Goal: Task Accomplishment & Management: Complete application form

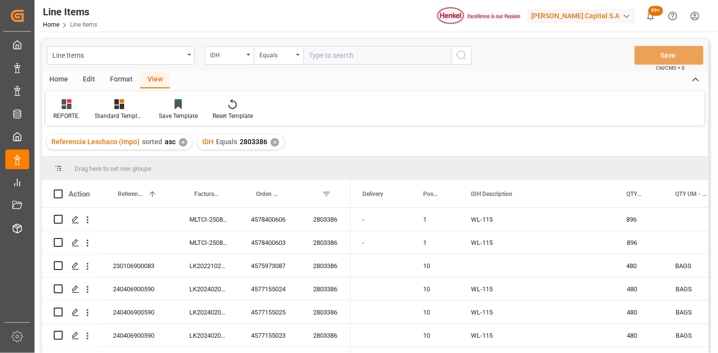
scroll to position [146, 0]
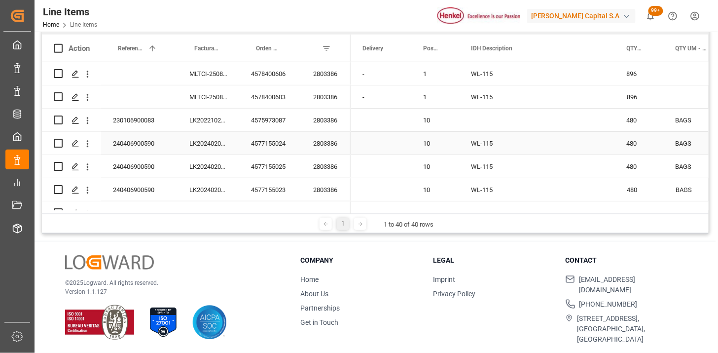
click at [145, 132] on div "240406900590" at bounding box center [139, 143] width 76 height 23
click at [154, 127] on div "230106900083" at bounding box center [139, 120] width 76 height 23
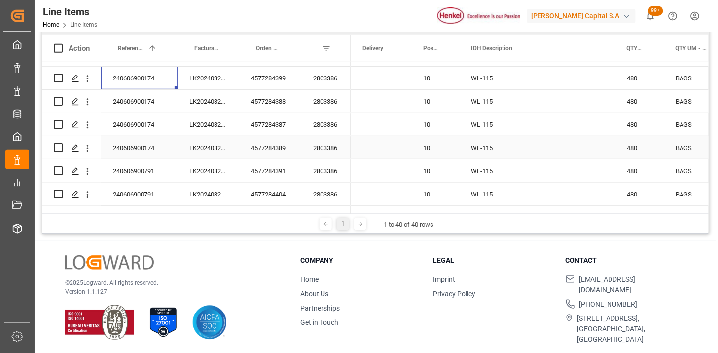
scroll to position [259, 0]
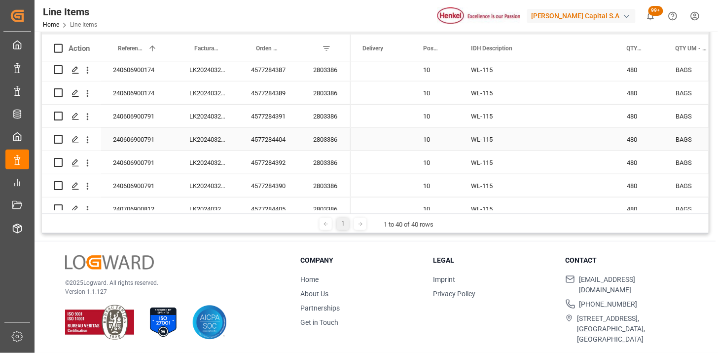
click at [156, 116] on div "240606900791" at bounding box center [139, 116] width 76 height 23
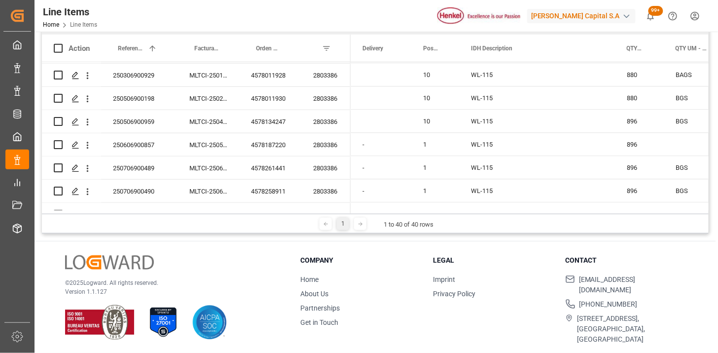
scroll to position [782, 0]
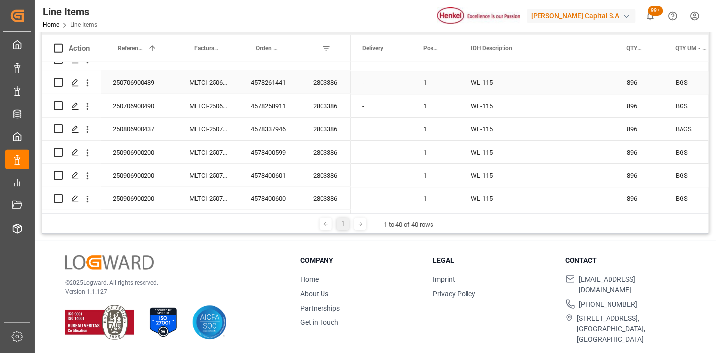
click at [332, 81] on div "2803386" at bounding box center [325, 82] width 49 height 23
click at [317, 86] on div "2803386" at bounding box center [325, 82] width 49 height 23
click at [493, 74] on div "WL-115" at bounding box center [537, 82] width 156 height 23
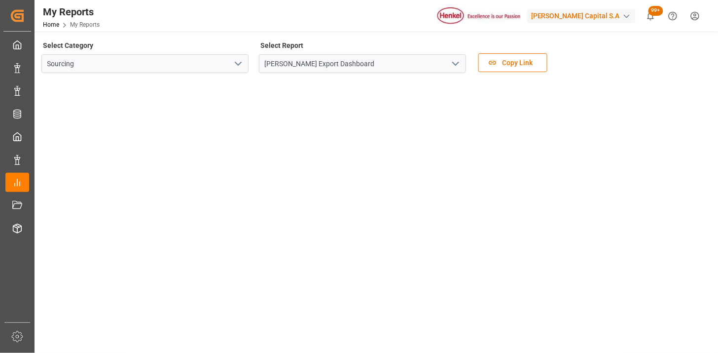
click at [707, 50] on div "Select Category Sourcing Select Report [PERSON_NAME] Export Dashboard Copy Link" at bounding box center [375, 58] width 668 height 41
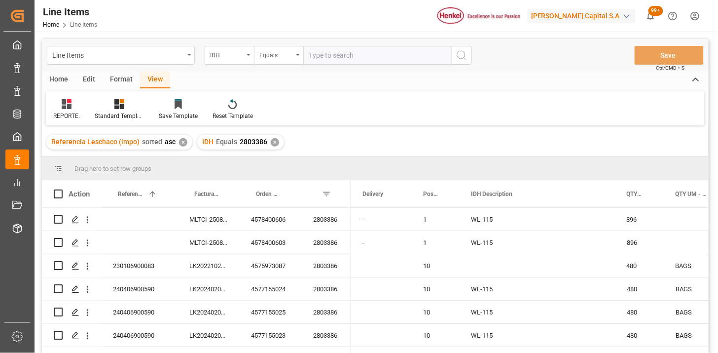
scroll to position [782, 0]
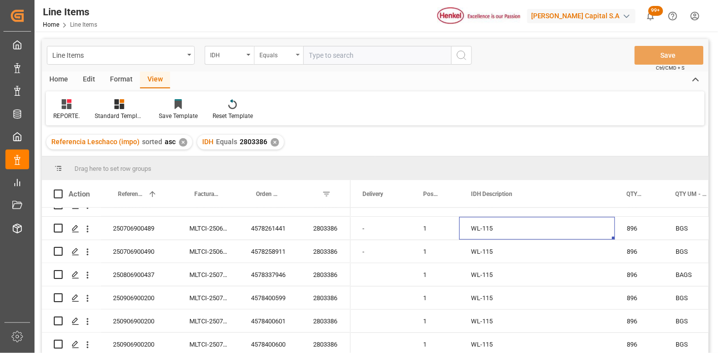
click at [297, 61] on div "Equals" at bounding box center [278, 55] width 49 height 19
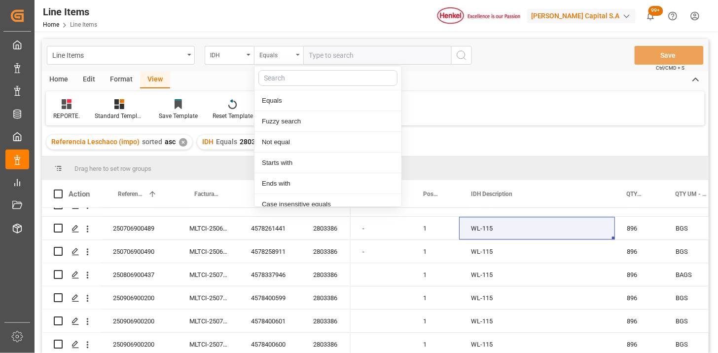
scroll to position [49, 0]
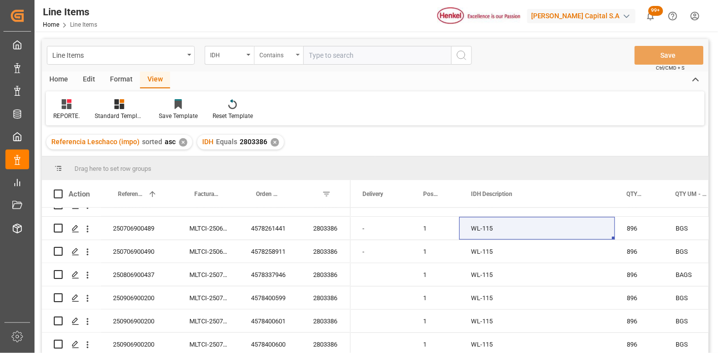
paste input "2858999"
paste input "2858998"
type input "2858999,2858998"
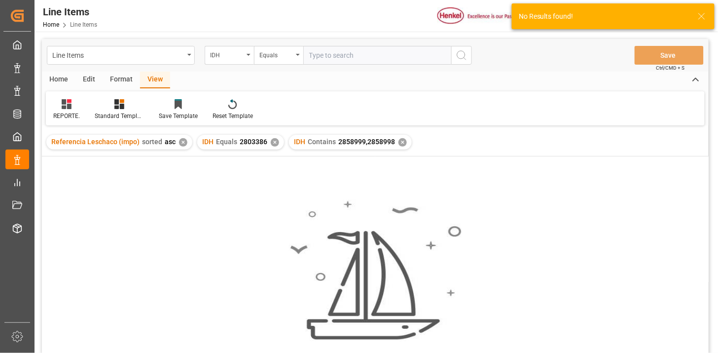
click at [271, 143] on div "✕" at bounding box center [275, 142] width 8 height 8
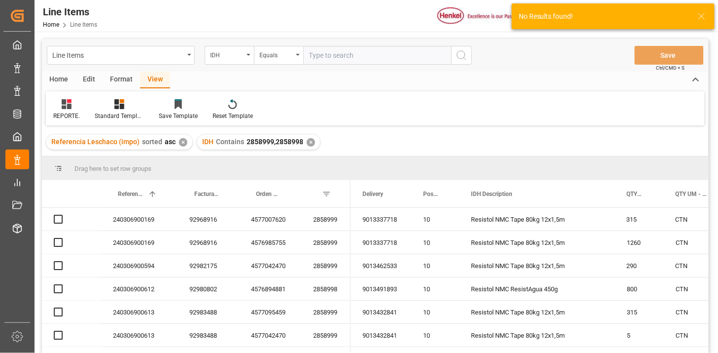
scroll to position [55, 0]
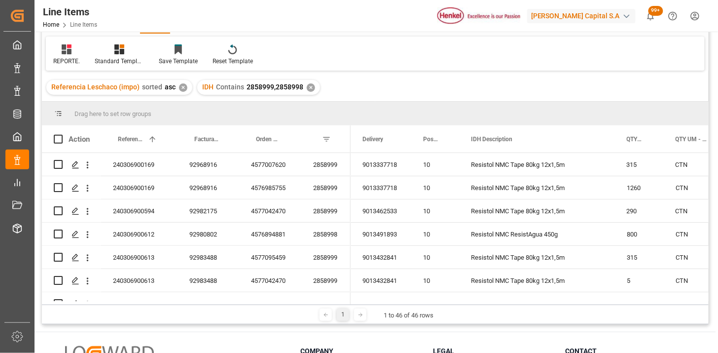
click at [183, 90] on div "✕" at bounding box center [183, 87] width 8 height 8
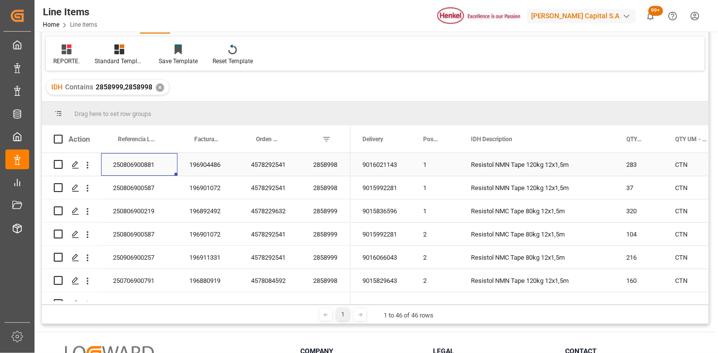
click at [140, 168] on div "250806900881" at bounding box center [139, 164] width 76 height 23
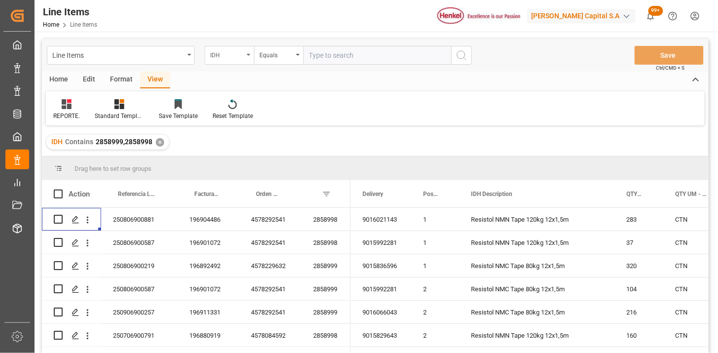
click at [234, 58] on div "IDH" at bounding box center [227, 53] width 34 height 11
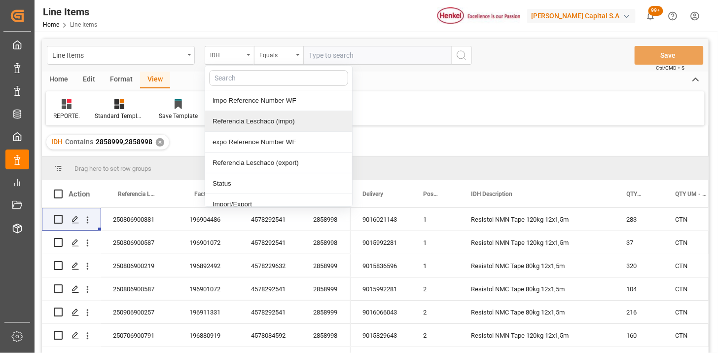
click at [265, 125] on div "Referencia Leschaco (impo)" at bounding box center [278, 121] width 147 height 21
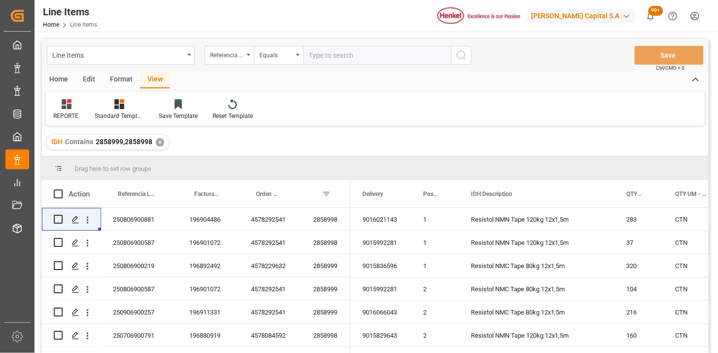
click at [368, 56] on input "text" at bounding box center [377, 55] width 148 height 19
paste input "250906900523"
type input "250906900523"
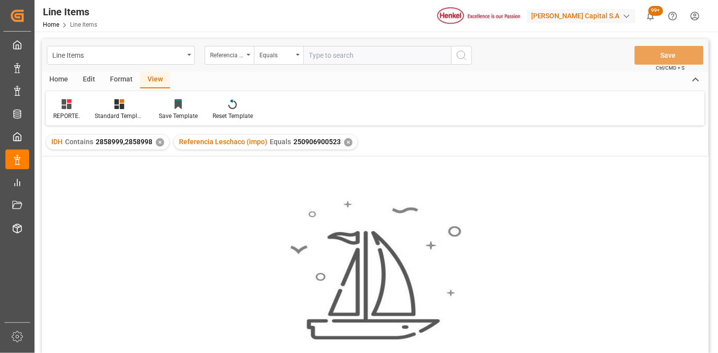
click at [156, 140] on div "✕" at bounding box center [160, 142] width 8 height 8
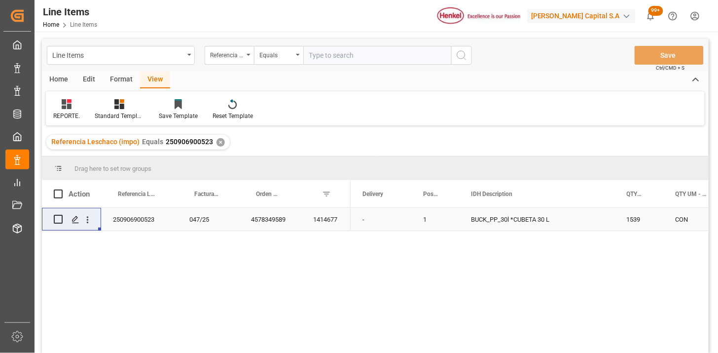
click at [144, 218] on div "250906900523" at bounding box center [139, 219] width 76 height 23
drag, startPoint x: 63, startPoint y: 108, endPoint x: 68, endPoint y: 115, distance: 8.9
click at [63, 109] on icon at bounding box center [67, 104] width 10 height 10
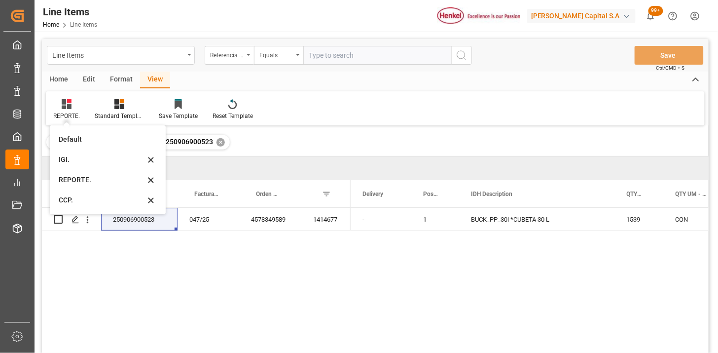
drag, startPoint x: 70, startPoint y: 161, endPoint x: 76, endPoint y: 161, distance: 6.4
click at [72, 161] on div "IGI." at bounding box center [102, 159] width 86 height 10
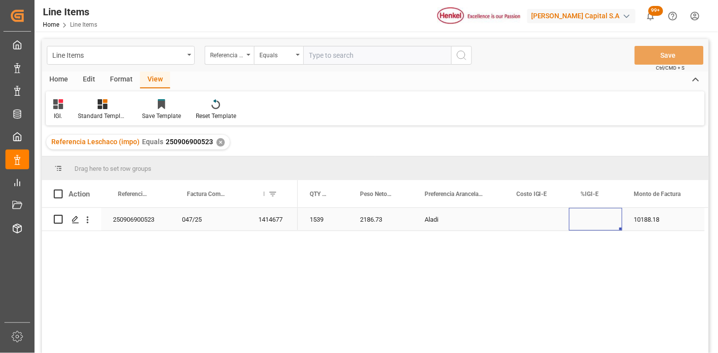
click at [597, 220] on div "Press SPACE to select this row." at bounding box center [595, 219] width 53 height 23
type input "15"
drag, startPoint x: 327, startPoint y: 59, endPoint x: 377, endPoint y: 82, distance: 55.6
click at [327, 59] on input "text" at bounding box center [377, 55] width 148 height 19
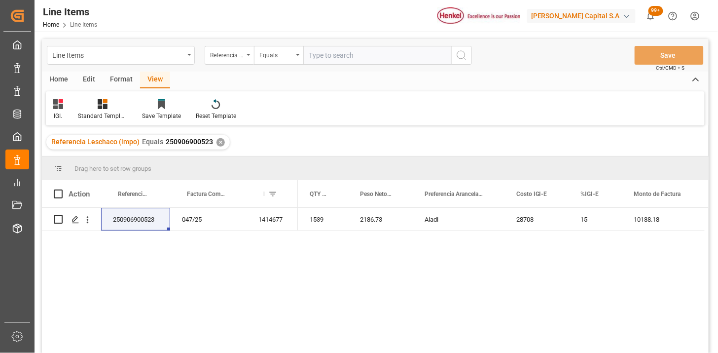
paste input "250906900522"
type input "250906900522"
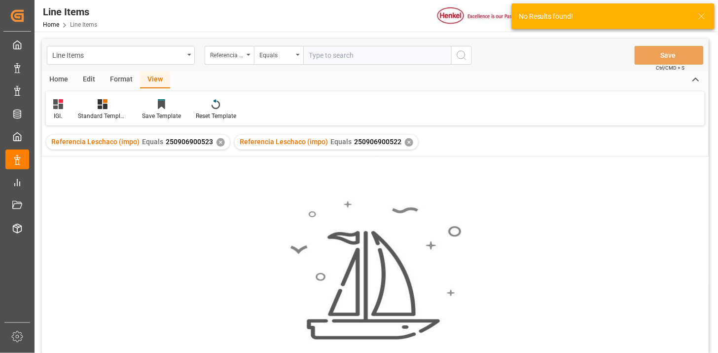
click at [219, 141] on div "✕" at bounding box center [221, 142] width 8 height 8
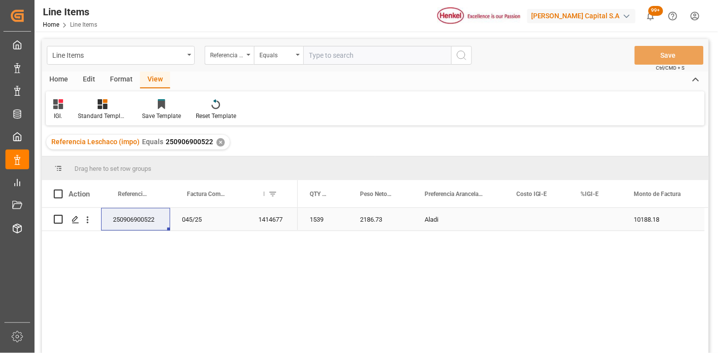
click at [583, 219] on div "Press SPACE to select this row." at bounding box center [595, 219] width 53 height 23
drag, startPoint x: 583, startPoint y: 218, endPoint x: 588, endPoint y: 218, distance: 5.4
click at [584, 218] on div "Press SPACE to select this row." at bounding box center [595, 219] width 53 height 23
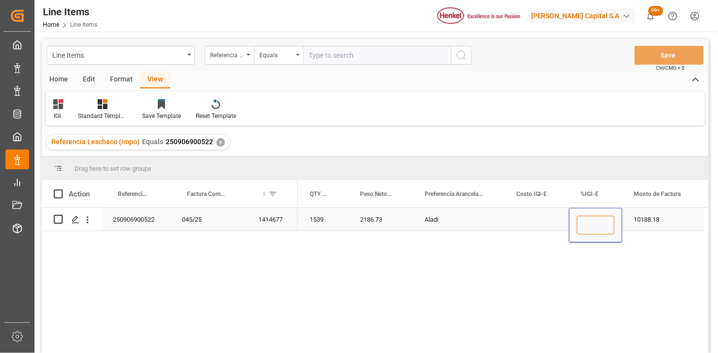
click at [592, 218] on input "Press SPACE to select this row." at bounding box center [595, 225] width 37 height 19
type input "15"
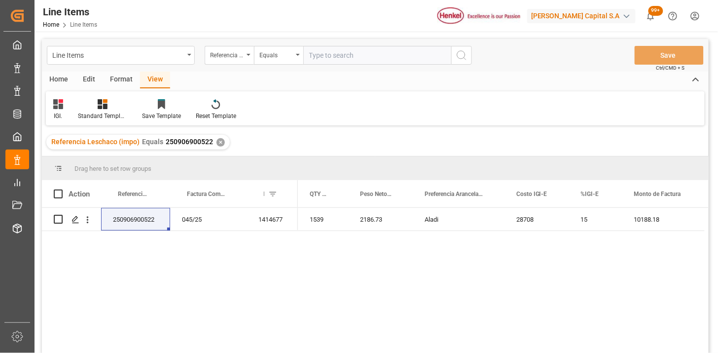
drag, startPoint x: 327, startPoint y: 61, endPoint x: 361, endPoint y: 79, distance: 38.8
click at [328, 61] on input "text" at bounding box center [377, 55] width 148 height 19
paste input "250906900550"
type input "250906900550"
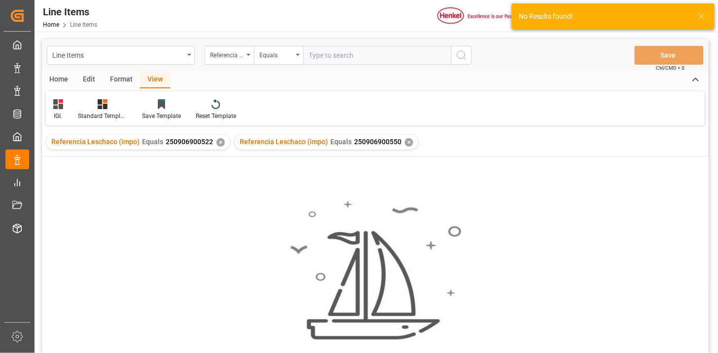
click at [218, 141] on div "✕" at bounding box center [221, 142] width 8 height 8
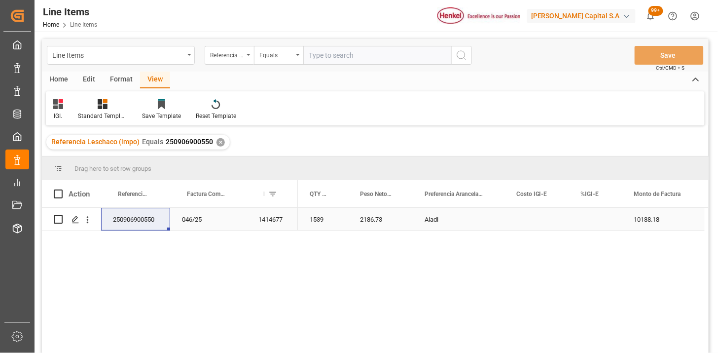
click at [590, 222] on div "Press SPACE to select this row." at bounding box center [595, 219] width 53 height 23
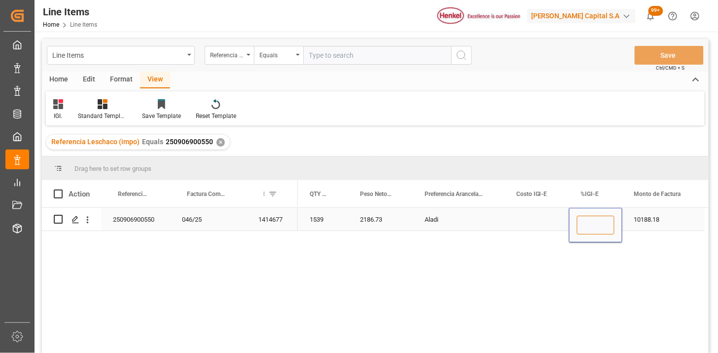
click at [590, 222] on input "Press SPACE to select this row." at bounding box center [595, 225] width 37 height 19
type input "15"
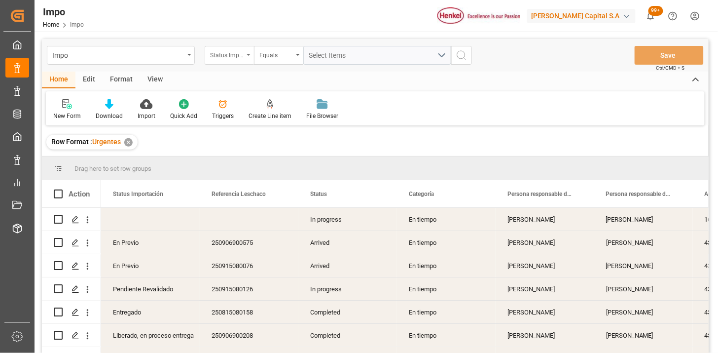
click at [239, 57] on div "Status Importación" at bounding box center [227, 53] width 34 height 11
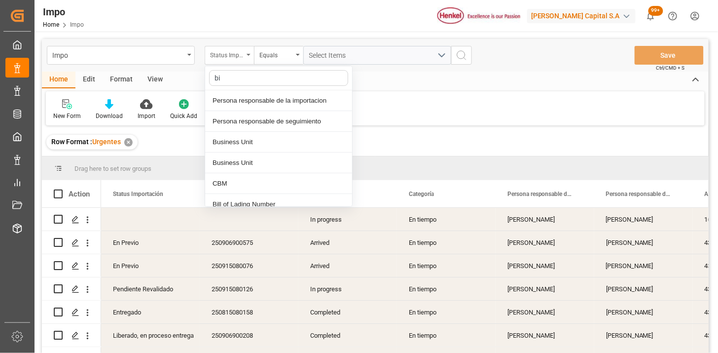
type input "bil"
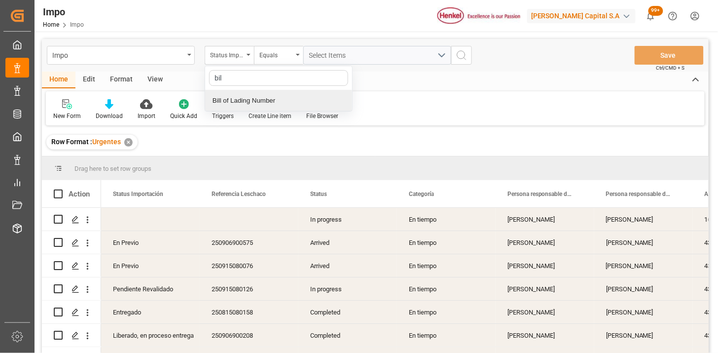
drag, startPoint x: 259, startPoint y: 101, endPoint x: 276, endPoint y: 91, distance: 19.9
click at [261, 100] on div "Bill of Lading Number" at bounding box center [278, 100] width 147 height 21
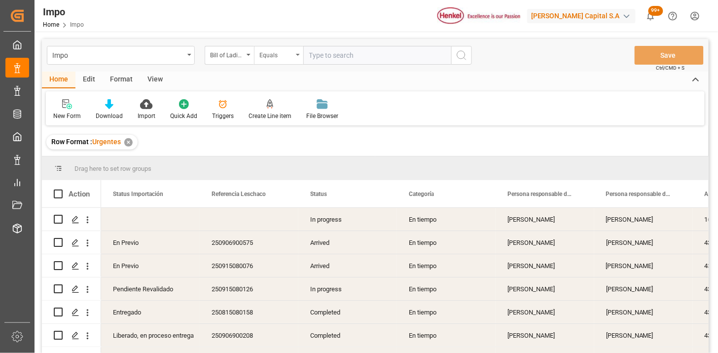
click at [283, 64] on div "Equals" at bounding box center [278, 55] width 49 height 19
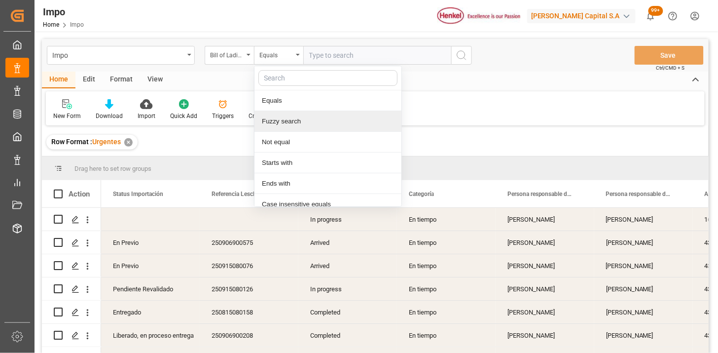
drag, startPoint x: 307, startPoint y: 119, endPoint x: 328, endPoint y: 100, distance: 29.0
click at [308, 120] on div "Fuzzy search" at bounding box center [328, 121] width 147 height 21
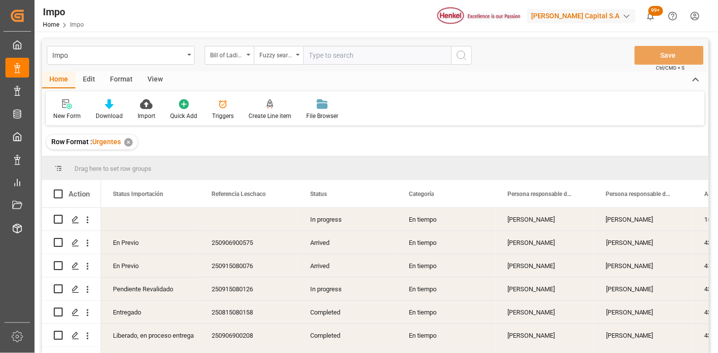
click at [349, 70] on div "Impo Bill of Lading Number Fuzzy search Save Ctrl/CMD + S" at bounding box center [375, 55] width 667 height 33
click at [393, 57] on input "text" at bounding box center [377, 55] width 148 height 19
paste input "UTCG0225080002"
type input "UTCG0225080002"
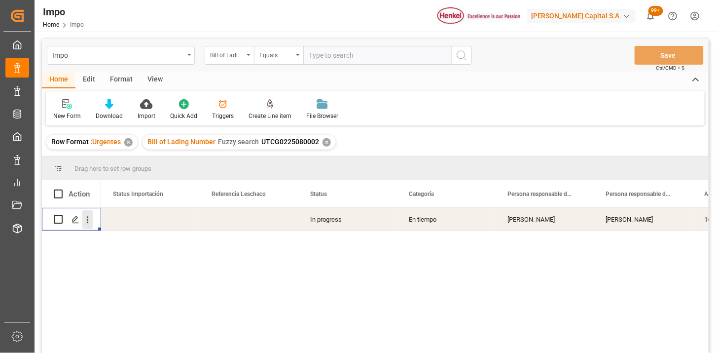
drag, startPoint x: 87, startPoint y: 220, endPoint x: 91, endPoint y: 227, distance: 8.0
click at [87, 222] on icon "open menu" at bounding box center [88, 219] width 2 height 7
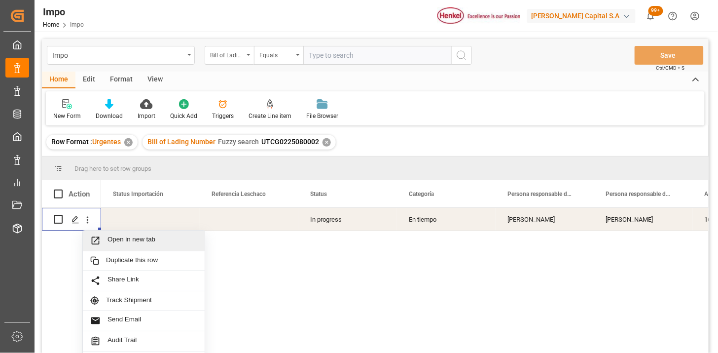
drag, startPoint x: 106, startPoint y: 239, endPoint x: 111, endPoint y: 240, distance: 5.6
click at [108, 239] on div "Open in new tab" at bounding box center [143, 240] width 107 height 10
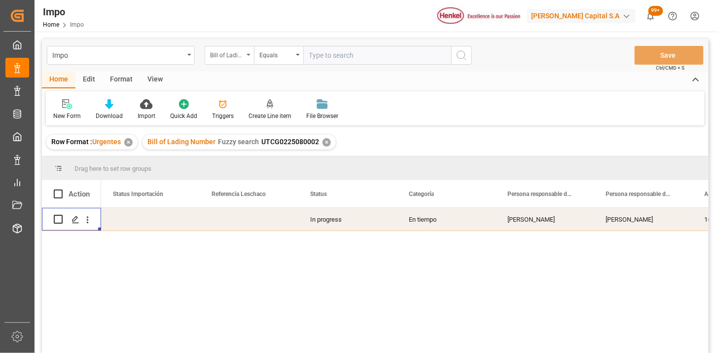
click at [233, 56] on div "Bill of Lading Number" at bounding box center [227, 53] width 34 height 11
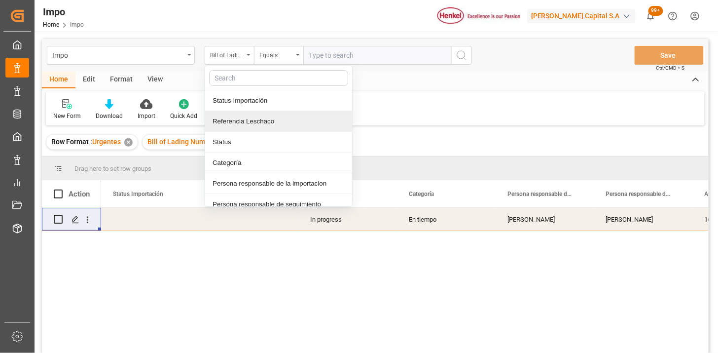
click at [255, 120] on div "Referencia Leschaco" at bounding box center [278, 121] width 147 height 21
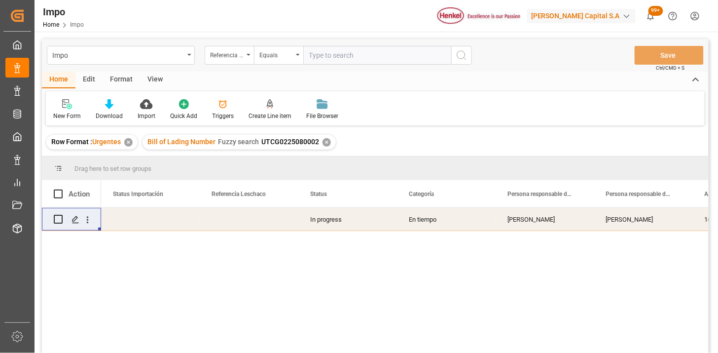
drag, startPoint x: 320, startPoint y: 60, endPoint x: 358, endPoint y: 70, distance: 39.4
click at [321, 60] on input "text" at bounding box center [377, 55] width 148 height 19
paste input "250906900523"
type input "250906900523"
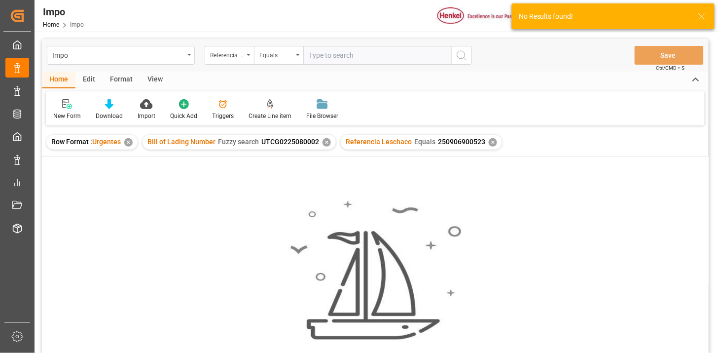
click at [326, 144] on div "✕" at bounding box center [327, 142] width 8 height 8
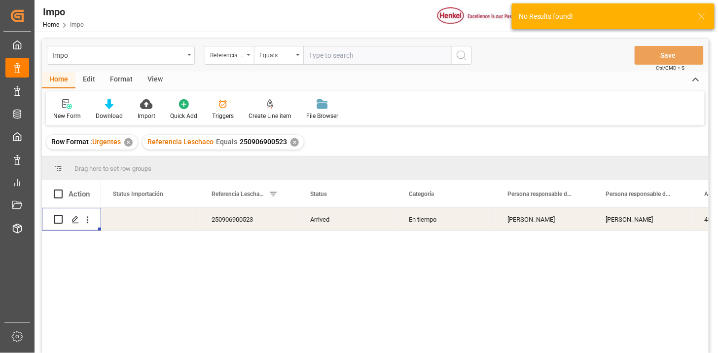
click at [88, 228] on div "Press SPACE to select this row." at bounding box center [72, 219] width 36 height 22
click at [89, 224] on button "open menu" at bounding box center [87, 219] width 10 height 19
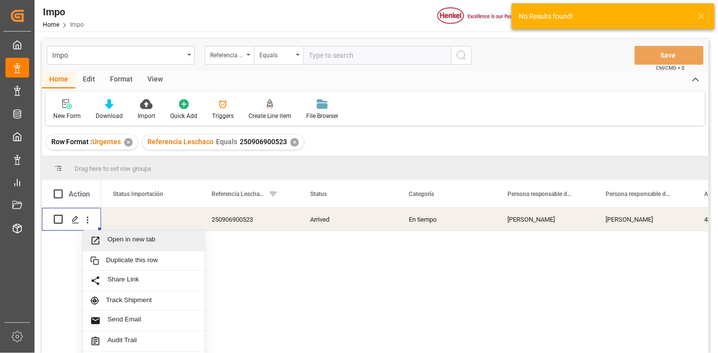
click at [102, 240] on span "Press SPACE to select this row." at bounding box center [98, 240] width 17 height 10
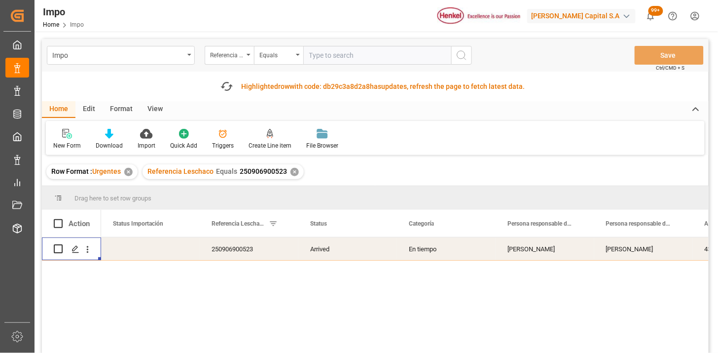
click at [327, 57] on input "text" at bounding box center [377, 55] width 148 height 19
paste input "250906900522"
type input "250906900522"
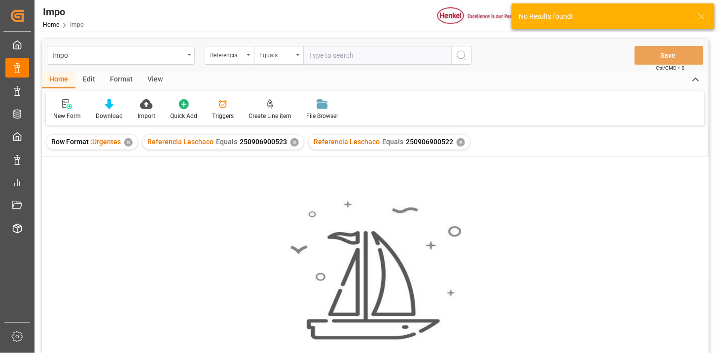
click at [291, 143] on div "✕" at bounding box center [295, 142] width 8 height 8
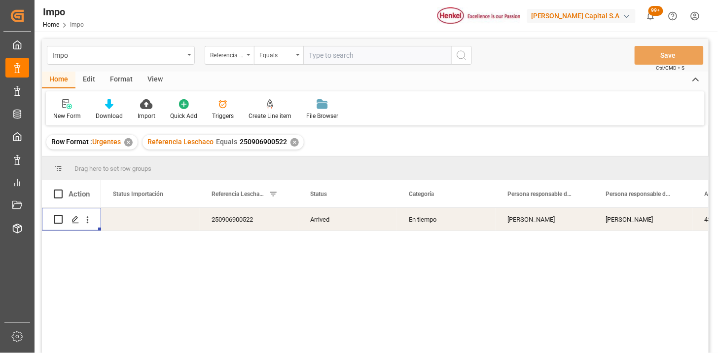
click at [92, 222] on icon "open menu" at bounding box center [87, 220] width 10 height 10
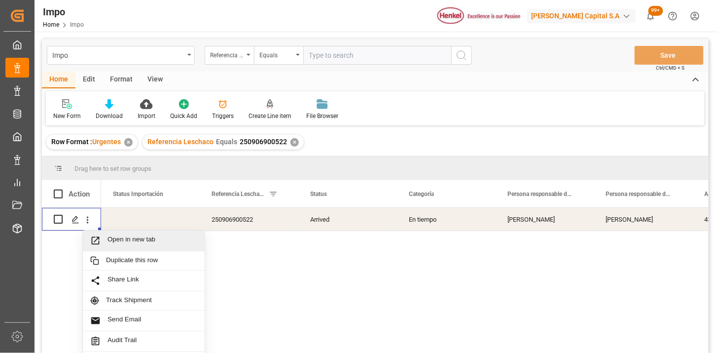
click at [109, 237] on span "Open in new tab" at bounding box center [153, 240] width 90 height 10
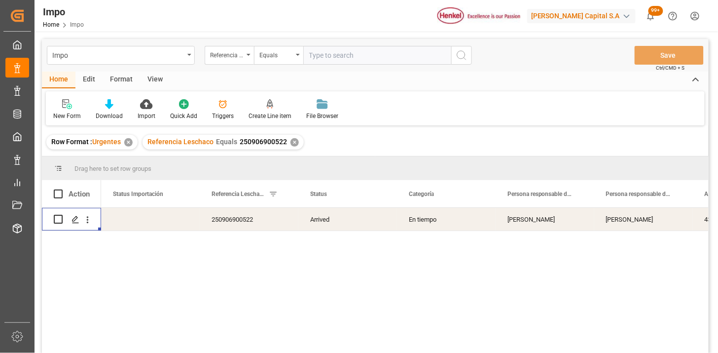
click at [157, 78] on div "View" at bounding box center [155, 80] width 30 height 17
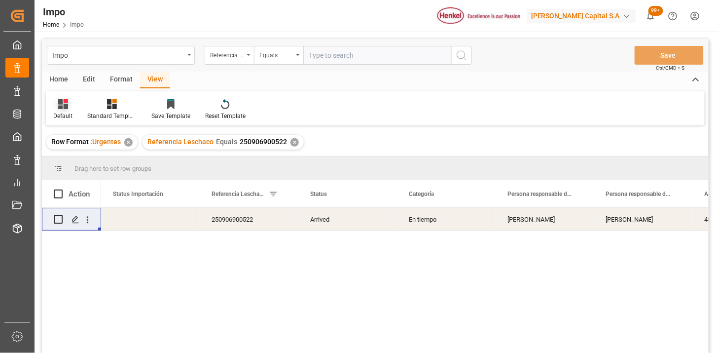
click at [71, 107] on div at bounding box center [62, 104] width 19 height 10
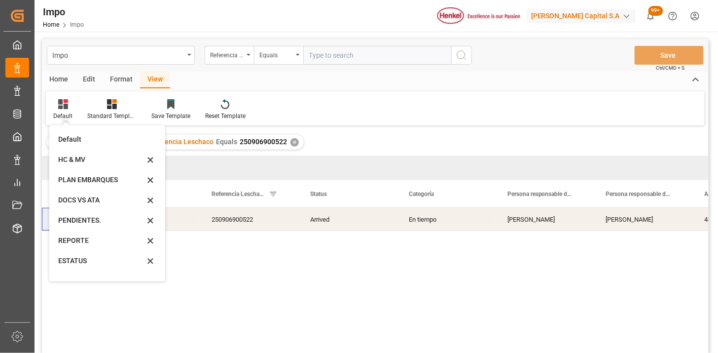
drag, startPoint x: 86, startPoint y: 244, endPoint x: 111, endPoint y: 249, distance: 25.1
click at [87, 244] on div "REPORTE" at bounding box center [101, 240] width 86 height 10
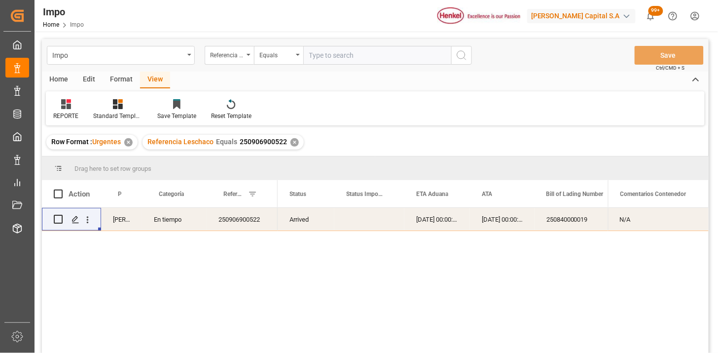
click at [336, 63] on input "text" at bounding box center [377, 55] width 148 height 19
paste input "250906900550"
type input "250906900550"
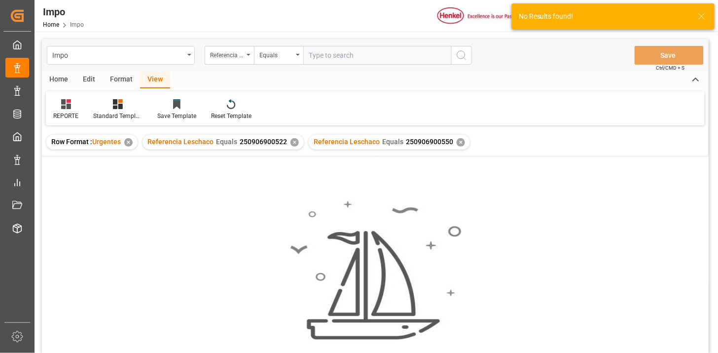
click at [294, 143] on div "✕" at bounding box center [295, 142] width 8 height 8
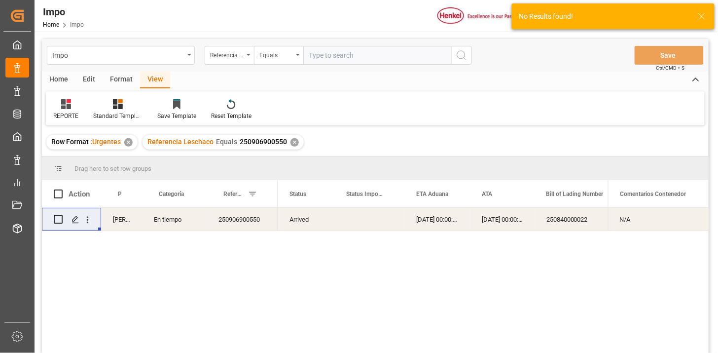
click at [90, 224] on button "open menu" at bounding box center [87, 219] width 10 height 19
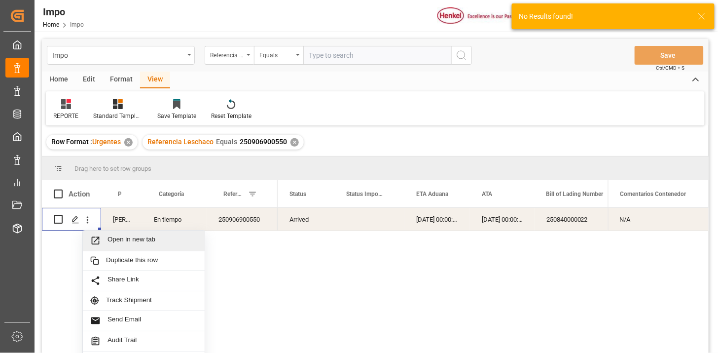
click at [113, 239] on span "Open in new tab" at bounding box center [153, 240] width 90 height 10
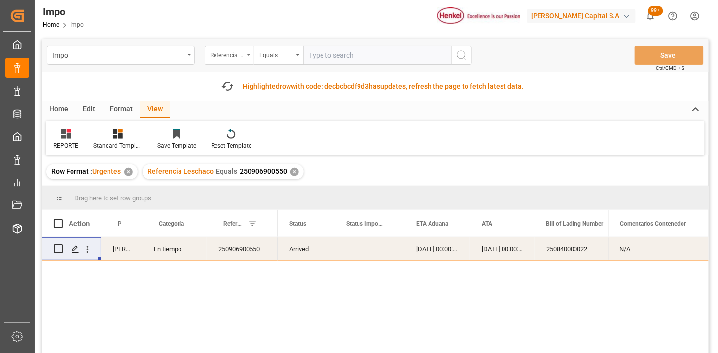
click at [229, 59] on div "Referencia Leschaco" at bounding box center [227, 53] width 34 height 11
type input "bil"
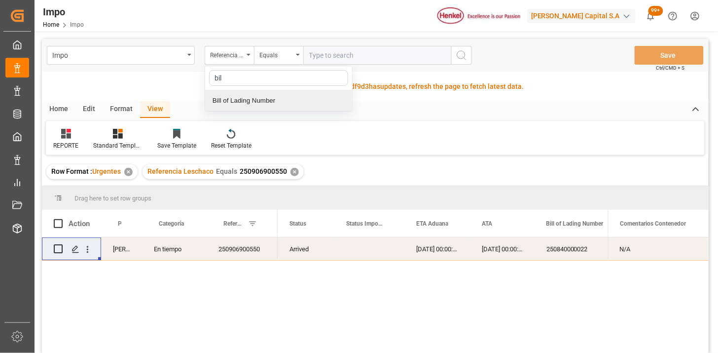
click at [259, 97] on div "Bill of Lading Number" at bounding box center [278, 100] width 147 height 21
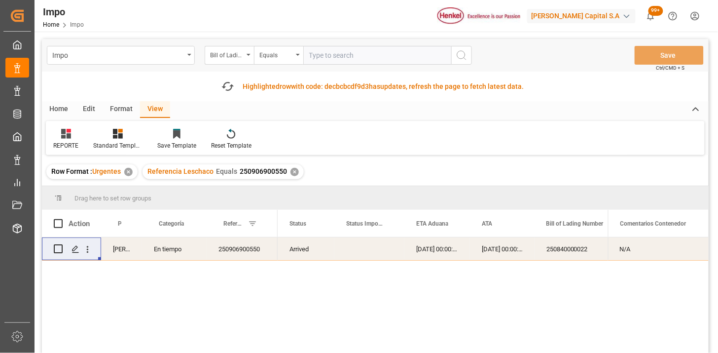
click at [327, 56] on input "text" at bounding box center [377, 55] width 148 height 19
paste input "HAMB93979"
type input "HAMB93979"
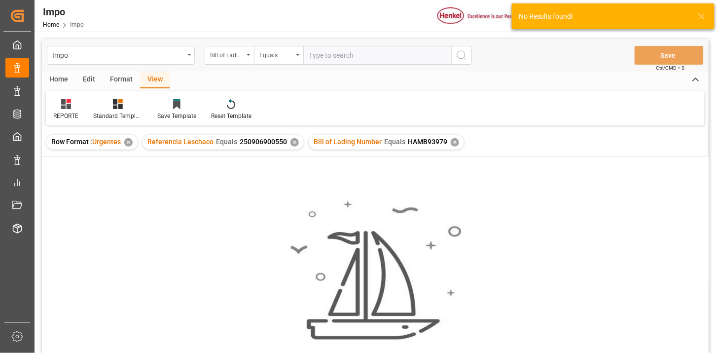
click at [294, 172] on div "No results found. Please try updating the filters/search for smooth sailing." at bounding box center [375, 267] width 667 height 222
click at [295, 142] on div "✕" at bounding box center [295, 142] width 8 height 8
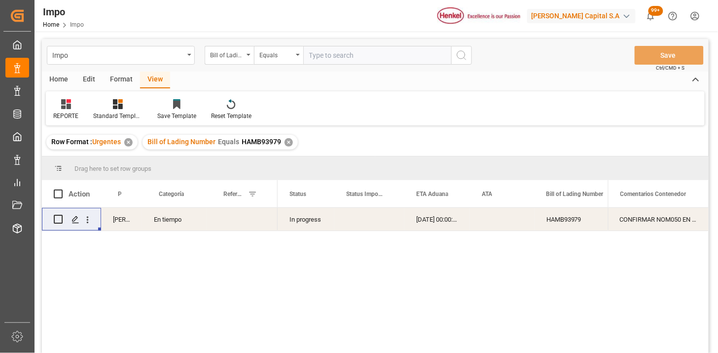
click at [224, 219] on div "Press SPACE to select this row." at bounding box center [242, 219] width 71 height 23
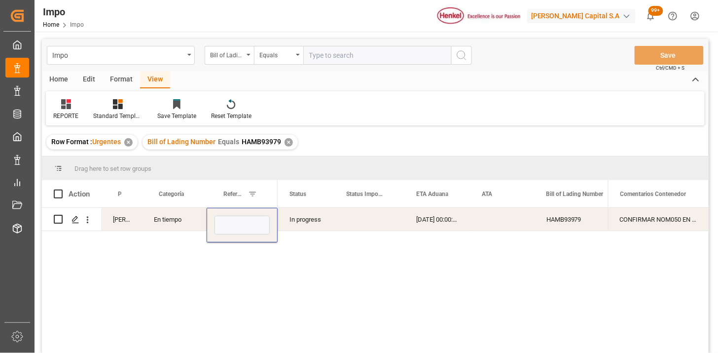
click at [224, 219] on input "Press SPACE to select this row." at bounding box center [242, 225] width 55 height 19
type input "250915080122"
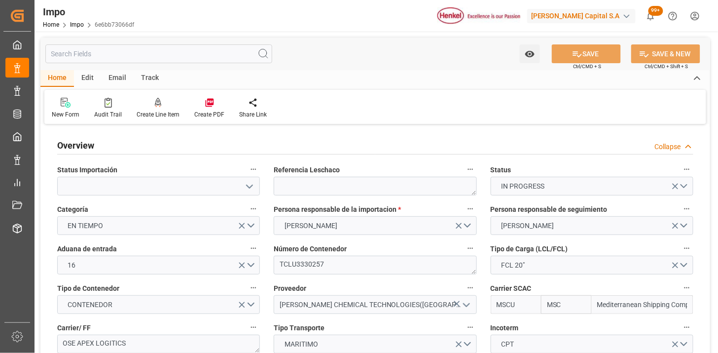
type input "MSC"
type input "Mediterranean Shipping Company"
type input "1"
type input "13.54"
type input "10"
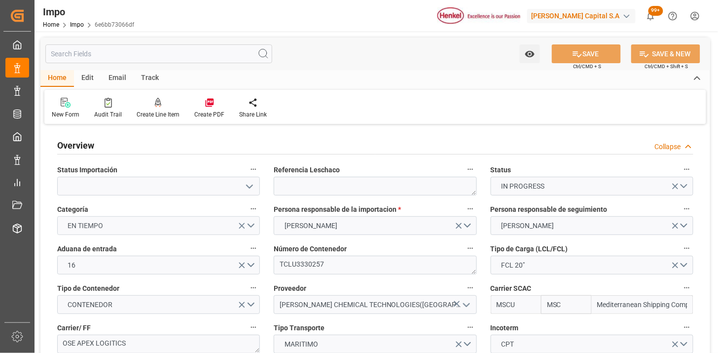
type input "02-09-2025"
drag, startPoint x: 351, startPoint y: 184, endPoint x: 398, endPoint y: 194, distance: 47.9
click at [354, 185] on textarea at bounding box center [375, 186] width 203 height 19
paste textarea "250906900711"
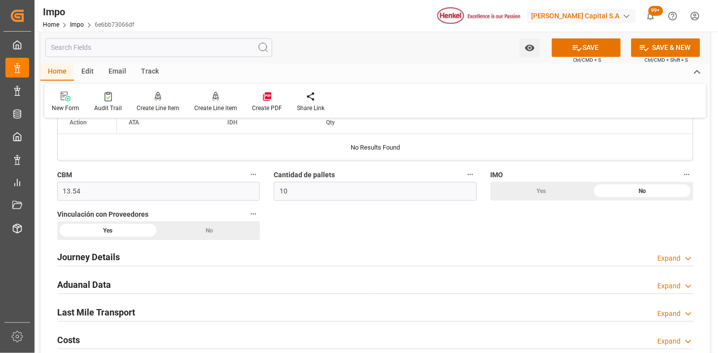
scroll to position [603, 0]
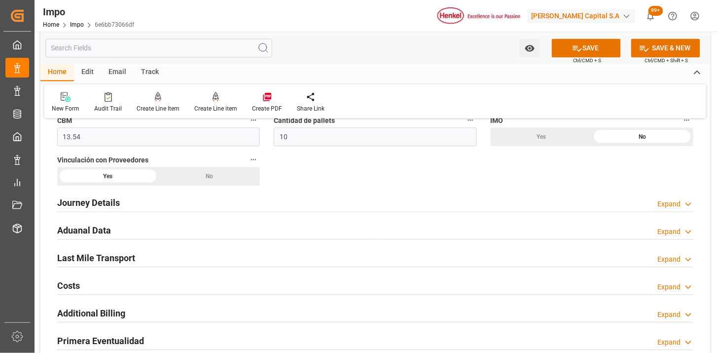
type textarea "250906900711"
click at [192, 206] on div "Journey Details Expand" at bounding box center [375, 201] width 636 height 19
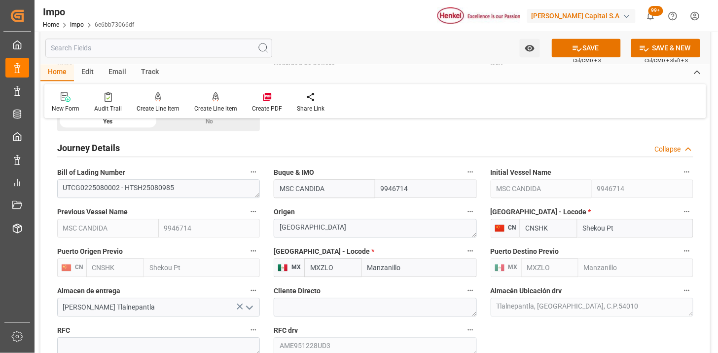
scroll to position [712, 0]
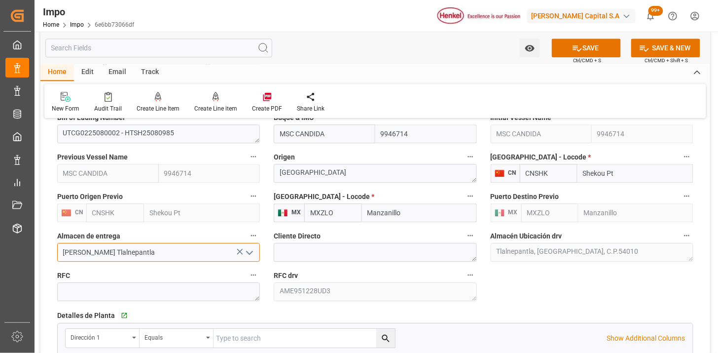
click at [175, 255] on input "[PERSON_NAME] Tlalnepantla" at bounding box center [158, 252] width 203 height 19
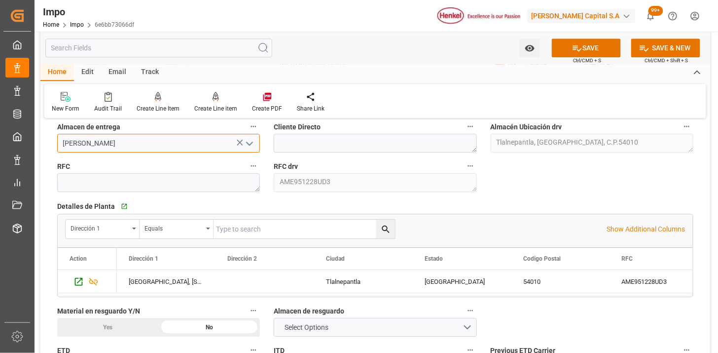
scroll to position [822, 0]
type input "Almer Apodaca"
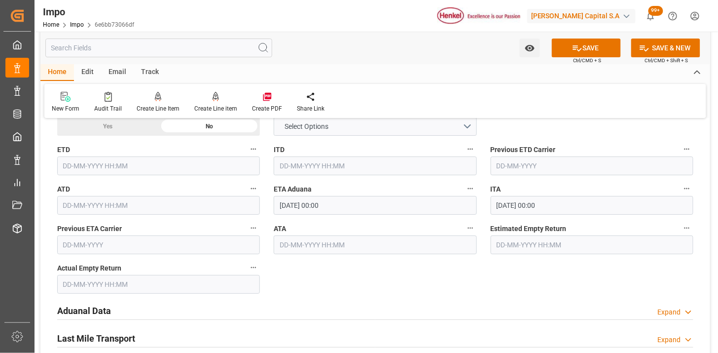
scroll to position [1041, 0]
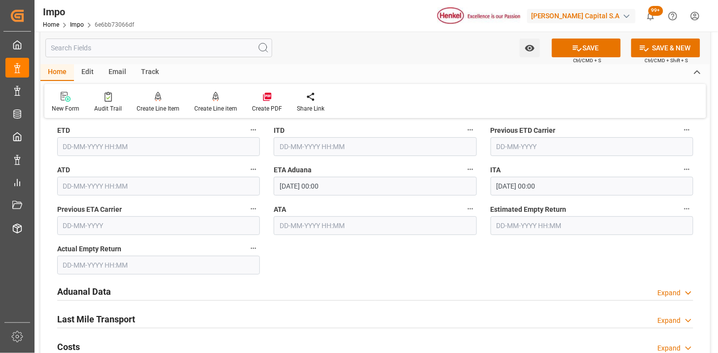
click at [319, 228] on input "text" at bounding box center [375, 225] width 203 height 19
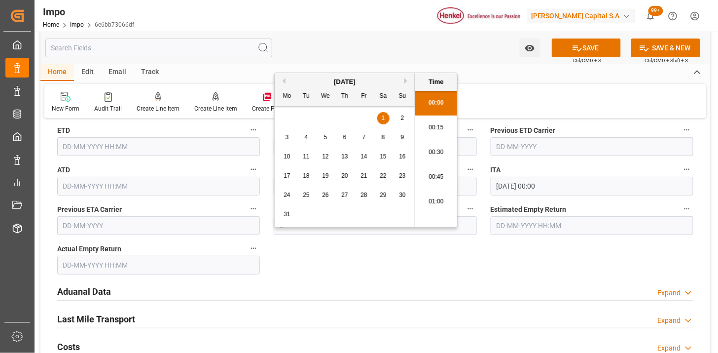
scroll to position [1088, 0]
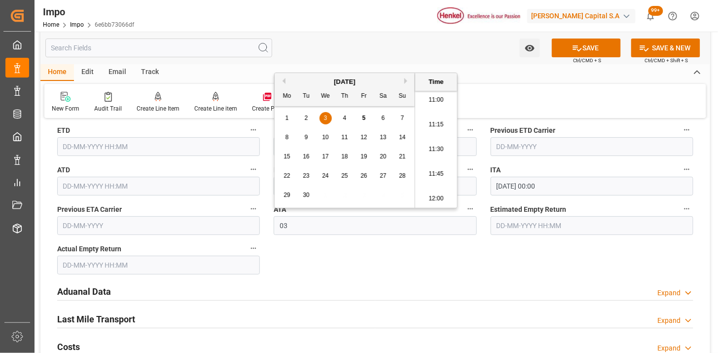
type input "03-09-2025 00:00"
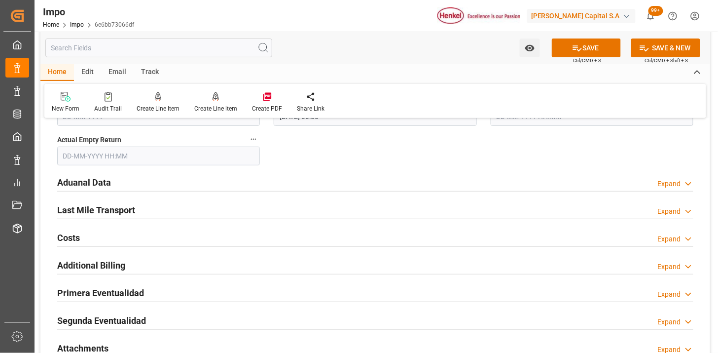
scroll to position [1151, 0]
click at [168, 197] on div "Last Mile Transport Expand" at bounding box center [375, 210] width 650 height 28
drag, startPoint x: 178, startPoint y: 184, endPoint x: 228, endPoint y: 203, distance: 53.9
click at [178, 184] on div "Aduanal Data Expand" at bounding box center [375, 181] width 636 height 19
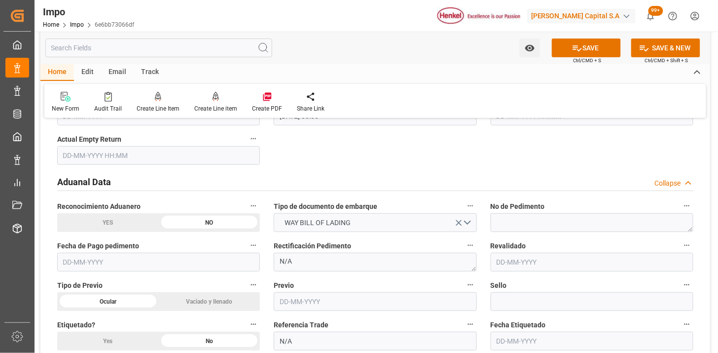
drag, startPoint x: 190, startPoint y: 179, endPoint x: 255, endPoint y: 201, distance: 67.9
click at [190, 179] on div "Aduanal Data Collapse" at bounding box center [375, 181] width 636 height 19
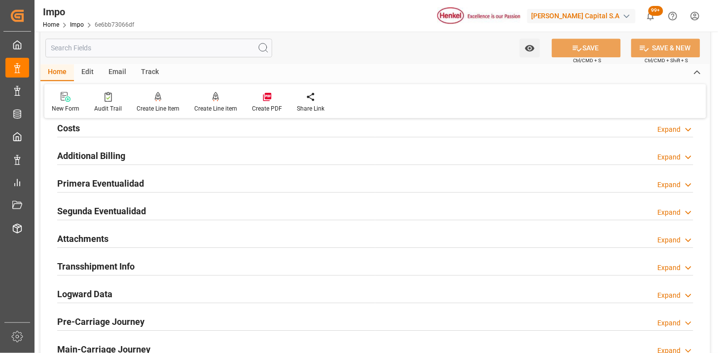
scroll to position [761, 0]
click at [156, 241] on div "Attachments Expand" at bounding box center [375, 237] width 636 height 19
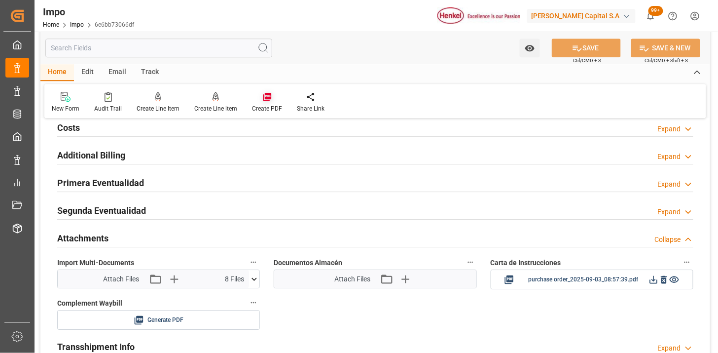
click at [269, 96] on icon at bounding box center [267, 97] width 10 height 10
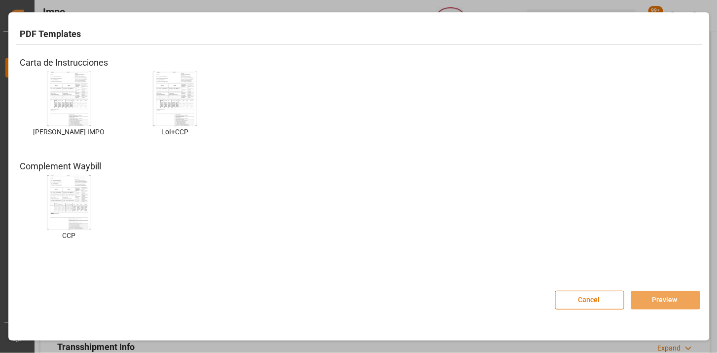
click at [69, 85] on img at bounding box center [68, 99] width 39 height 56
click at [647, 299] on button "Preview" at bounding box center [665, 300] width 69 height 19
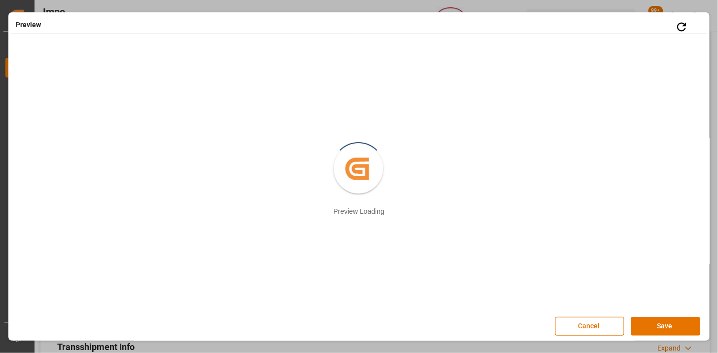
scroll to position [1, 0]
click at [685, 321] on button "Save" at bounding box center [665, 324] width 69 height 19
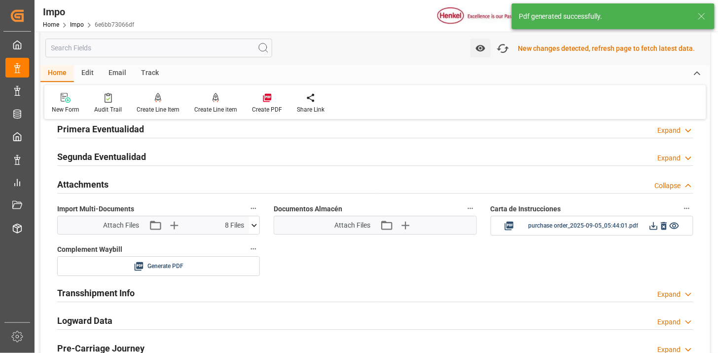
scroll to position [816, 0]
click at [654, 227] on icon at bounding box center [654, 224] width 10 height 10
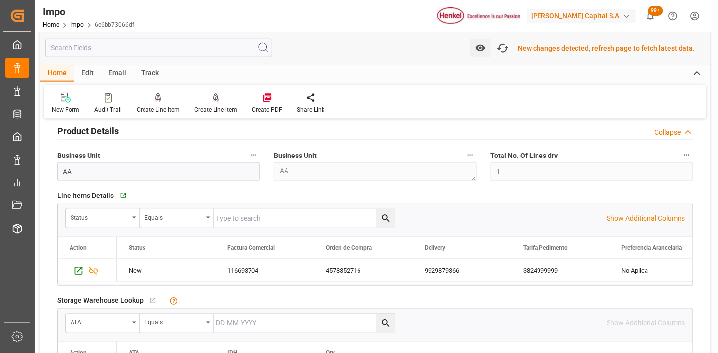
scroll to position [104, 0]
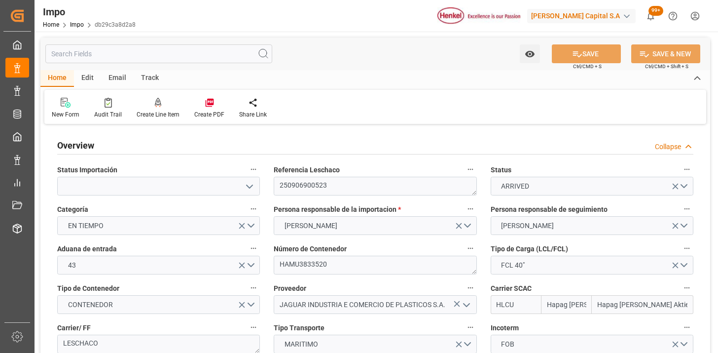
type input "Hapag [PERSON_NAME]"
type input "Hapag [PERSON_NAME] Aktiengesellschaft"
type input "1"
type input "32.904"
type input "20"
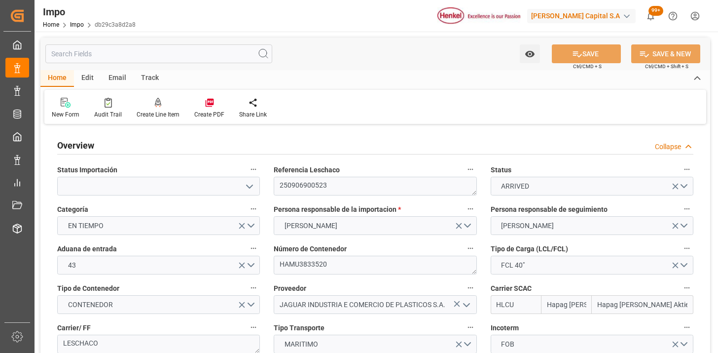
type input "[DATE]"
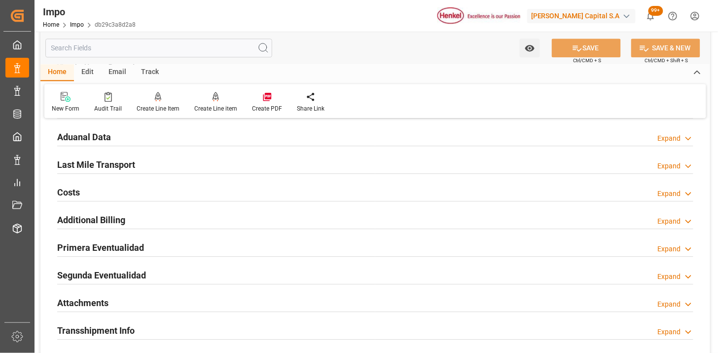
scroll to position [712, 0]
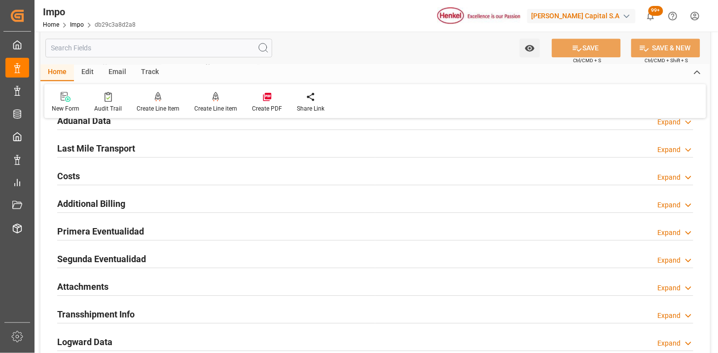
click at [171, 123] on div "Aduanal Data Expand" at bounding box center [375, 119] width 636 height 19
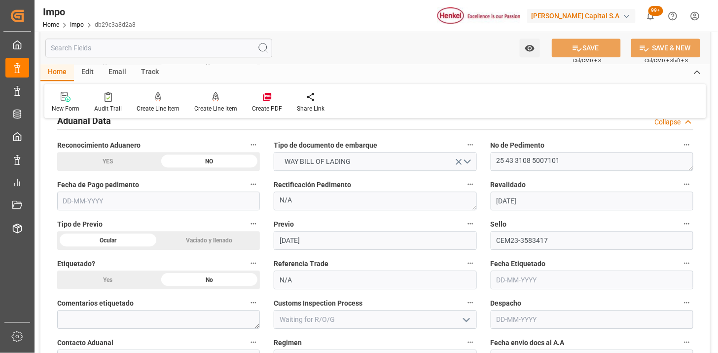
click at [171, 123] on div "Aduanal Data Collapse" at bounding box center [375, 119] width 636 height 19
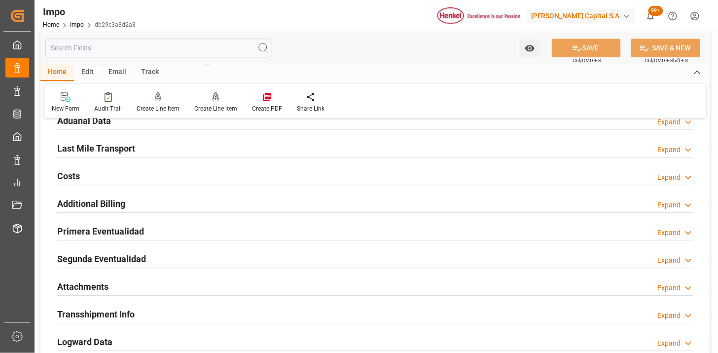
click at [149, 123] on div "Aduanal Data Expand" at bounding box center [375, 119] width 636 height 19
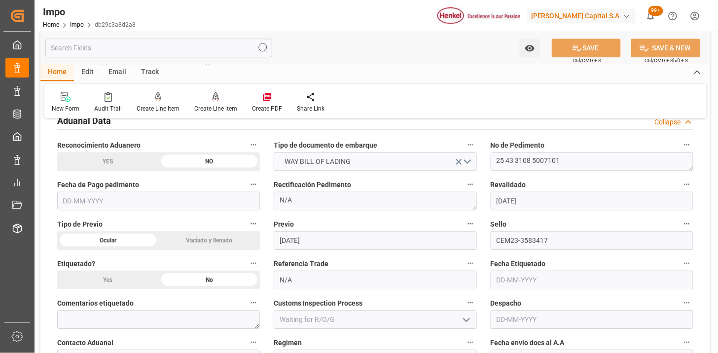
click at [201, 204] on input "text" at bounding box center [158, 200] width 203 height 19
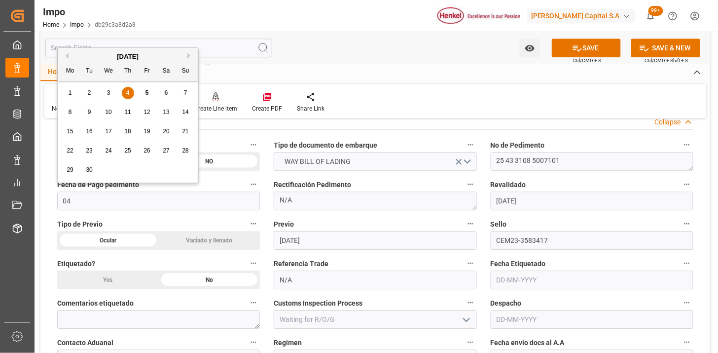
type input "[DATE]"
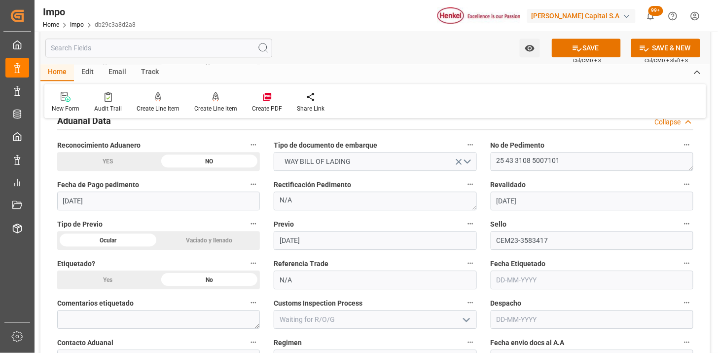
scroll to position [767, 0]
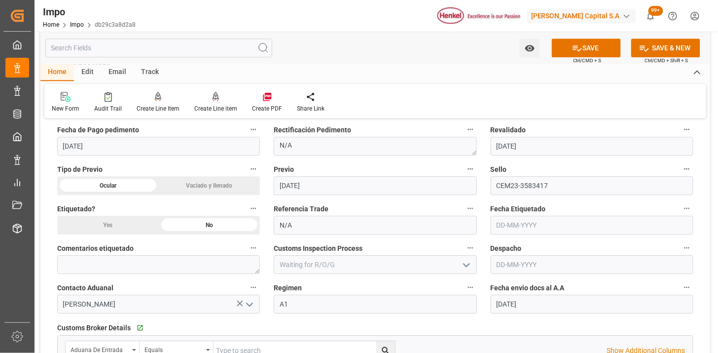
click at [514, 260] on input "text" at bounding box center [592, 264] width 203 height 19
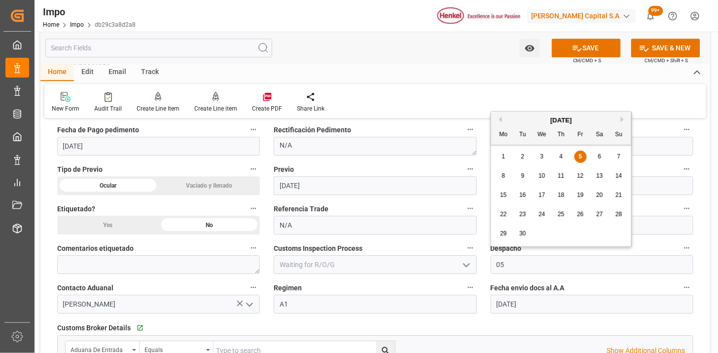
type input "[DATE]"
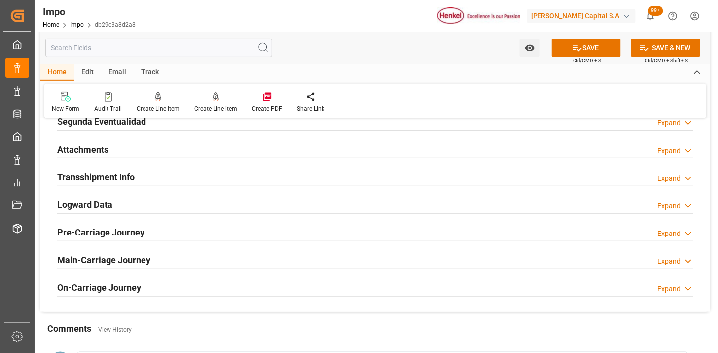
scroll to position [1205, 0]
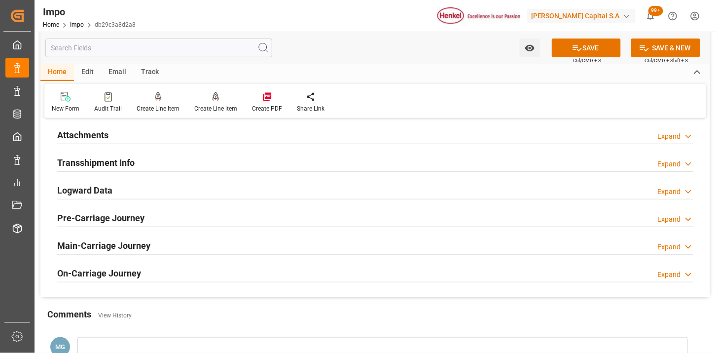
click at [160, 135] on div "Attachments Expand" at bounding box center [375, 134] width 636 height 19
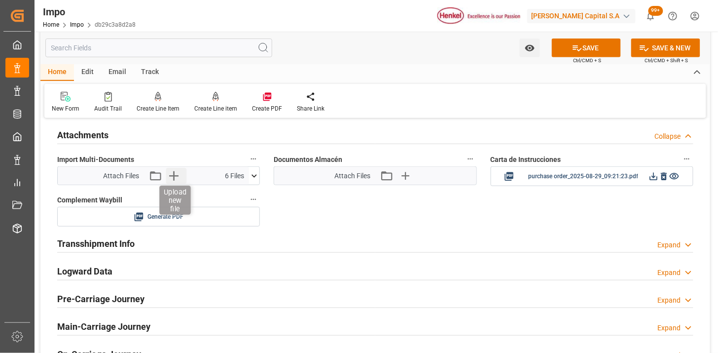
click at [175, 178] on icon "button" at bounding box center [174, 176] width 16 height 16
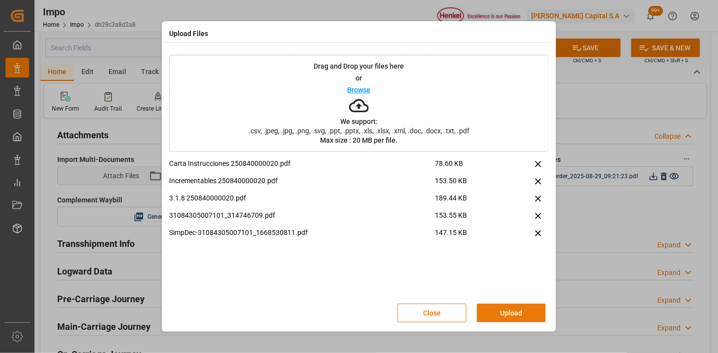
click at [539, 313] on button "Upload" at bounding box center [511, 312] width 69 height 19
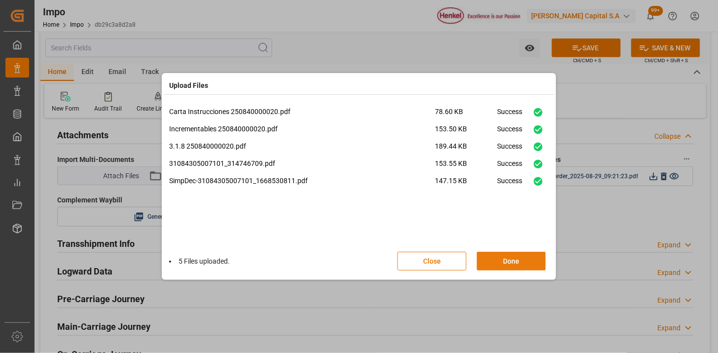
click at [485, 267] on button "Done" at bounding box center [511, 261] width 69 height 19
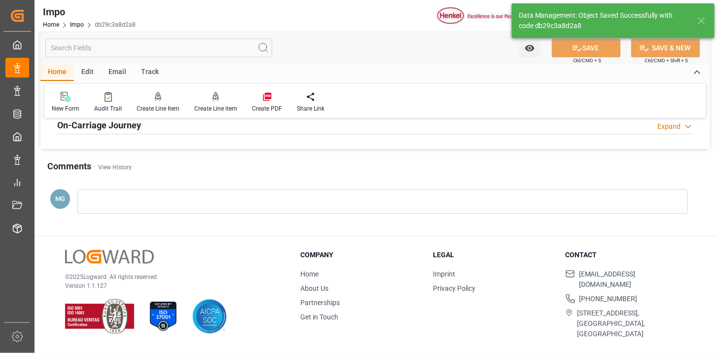
scroll to position [864, 0]
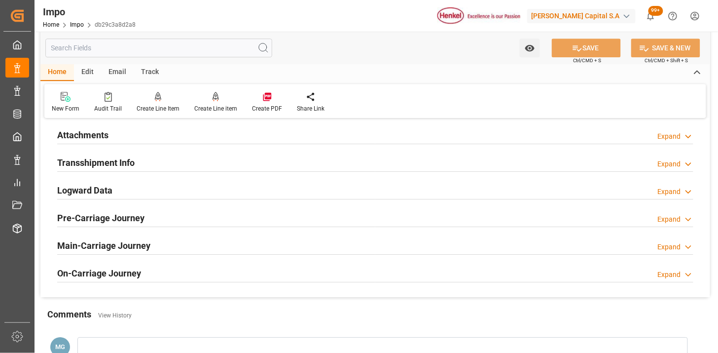
click at [147, 137] on div "Attachments Expand" at bounding box center [375, 134] width 636 height 19
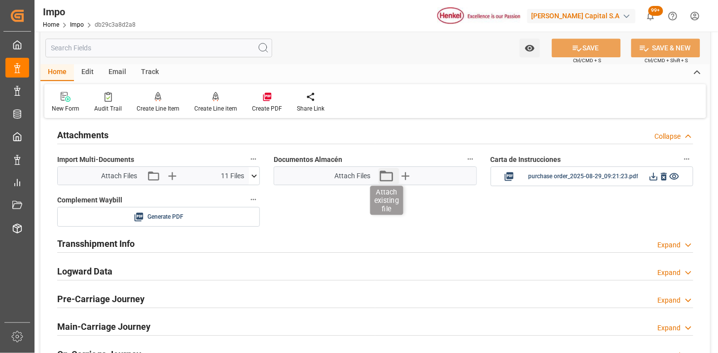
click at [387, 176] on icon "button" at bounding box center [386, 176] width 16 height 16
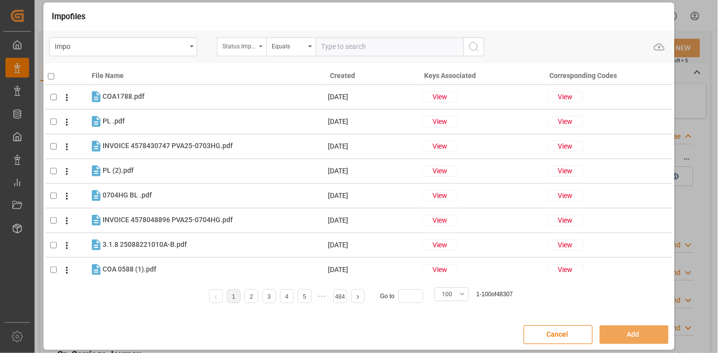
drag, startPoint x: 240, startPoint y: 51, endPoint x: 243, endPoint y: 56, distance: 5.5
click at [240, 50] on div "Status Importación" at bounding box center [241, 46] width 49 height 19
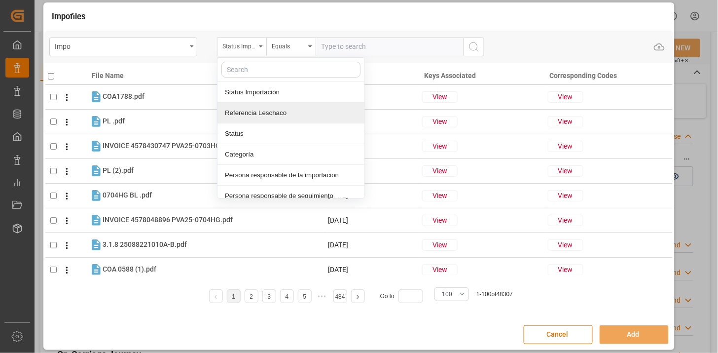
click at [263, 111] on div "Referencia Leschaco" at bounding box center [291, 113] width 147 height 21
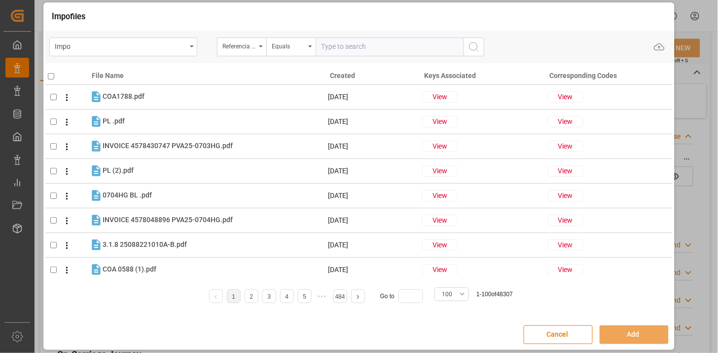
click at [334, 48] on input "text" at bounding box center [390, 46] width 148 height 19
paste input "250906900523"
type input "250906900523"
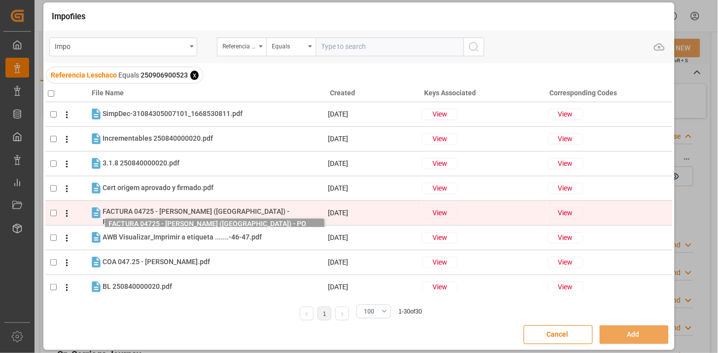
click at [231, 210] on span "FACTURA 04725 - HENKEL (MÉXICO) - P.......irmado.pdf" at bounding box center [196, 216] width 187 height 18
checkbox input "true"
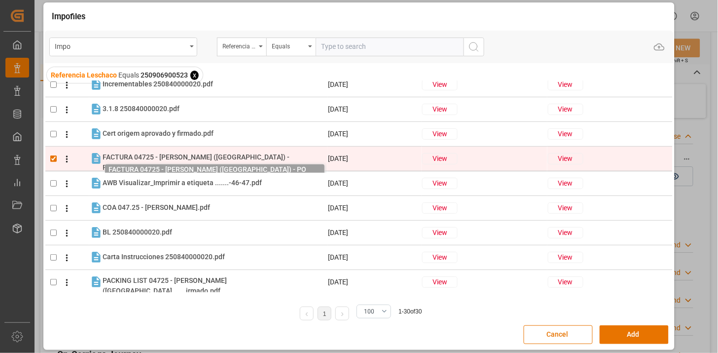
scroll to position [55, 0]
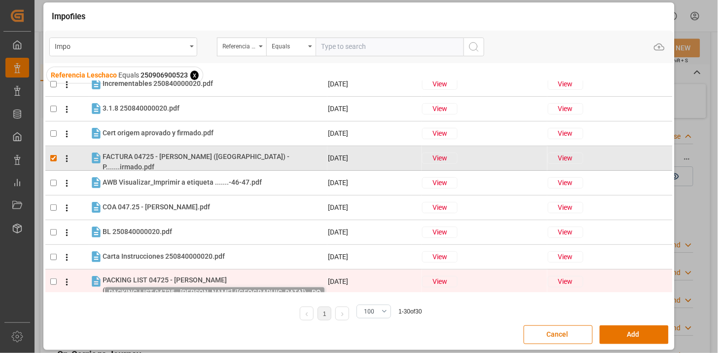
click at [201, 282] on span "PACKING LIST 04725 - HENKEL (MÉXICO.......irmado.pdf" at bounding box center [165, 285] width 124 height 18
checkbox input "true"
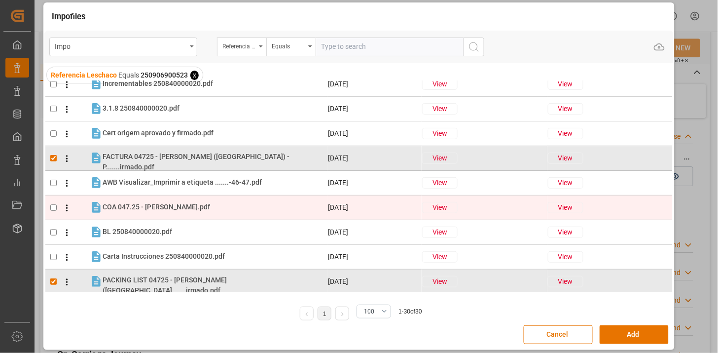
click at [209, 209] on div "COA 047.25 - HENKEL.pdf COA 047.25 - HENKEL.pdf" at bounding box center [215, 207] width 224 height 13
checkbox input "true"
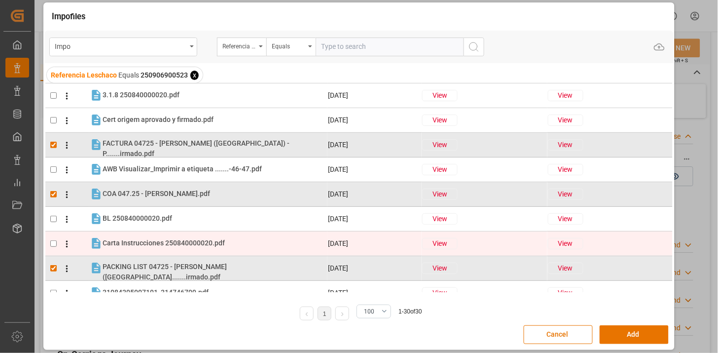
scroll to position [109, 0]
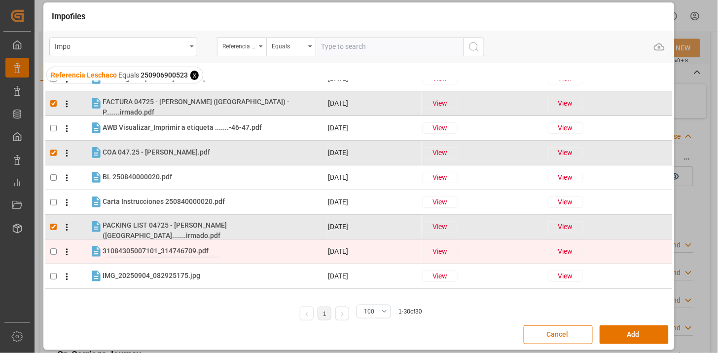
click at [188, 253] on span "31084305007101_314746709.pdf" at bounding box center [156, 251] width 106 height 8
checkbox input "true"
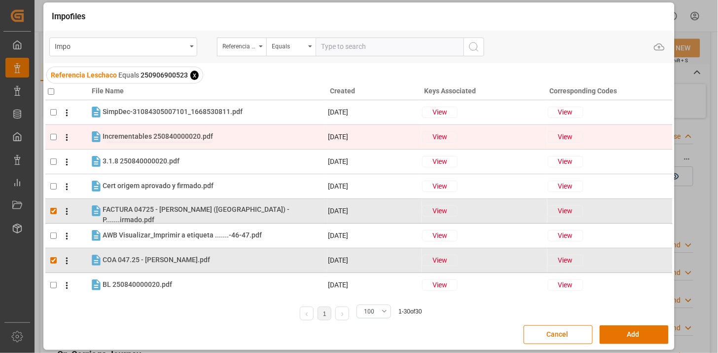
scroll to position [0, 0]
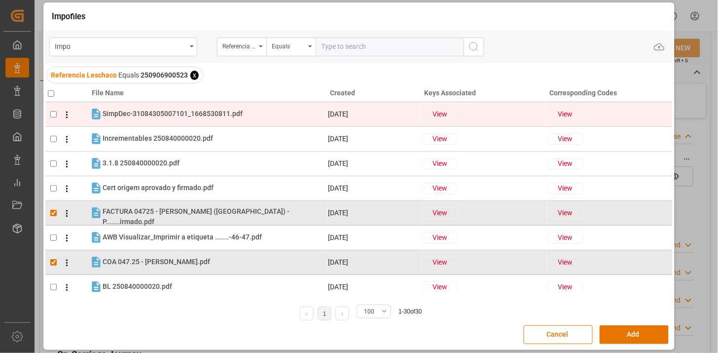
click at [190, 119] on div "SimpDec-31084305007101_1668530811.pdf SimpDec-31084305007101_1668530811.pdf" at bounding box center [215, 114] width 224 height 13
checkbox input "true"
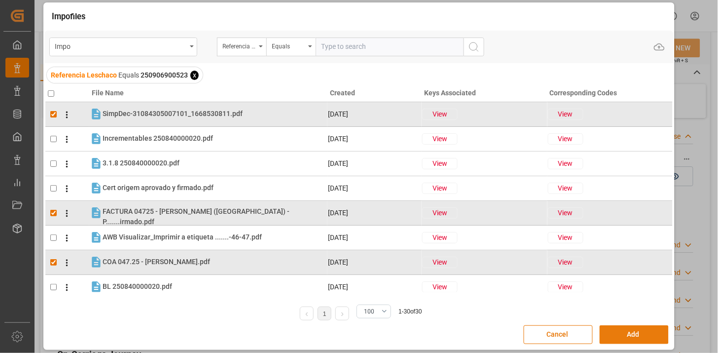
click at [617, 336] on button "Add" at bounding box center [634, 334] width 69 height 19
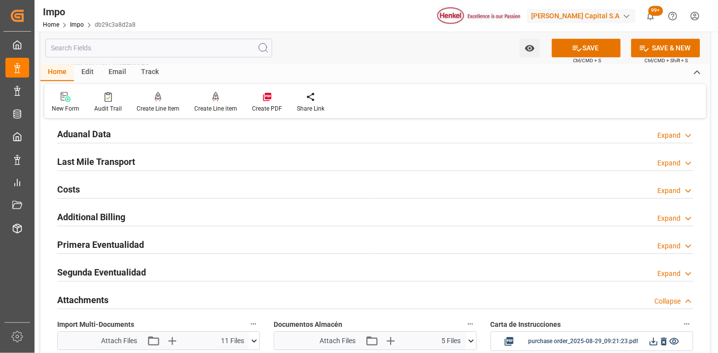
scroll to position [644, 0]
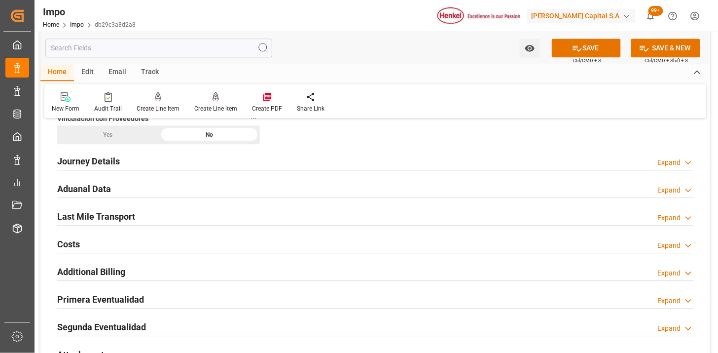
drag, startPoint x: 176, startPoint y: 215, endPoint x: 343, endPoint y: 262, distance: 173.3
click at [175, 215] on div "Last Mile Transport Expand" at bounding box center [375, 215] width 636 height 19
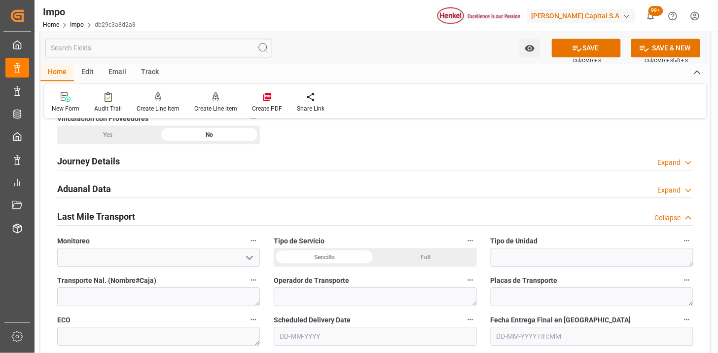
click at [329, 252] on div "Sencillo" at bounding box center [325, 257] width 102 height 19
click at [508, 258] on textarea at bounding box center [592, 257] width 203 height 19
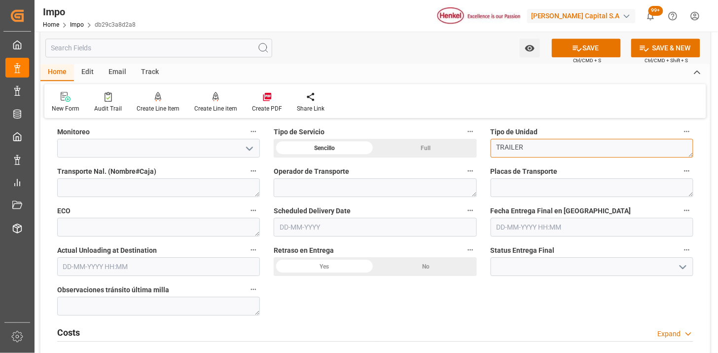
scroll to position [754, 0]
type textarea "TRAILER"
click at [318, 230] on input "text" at bounding box center [375, 226] width 203 height 19
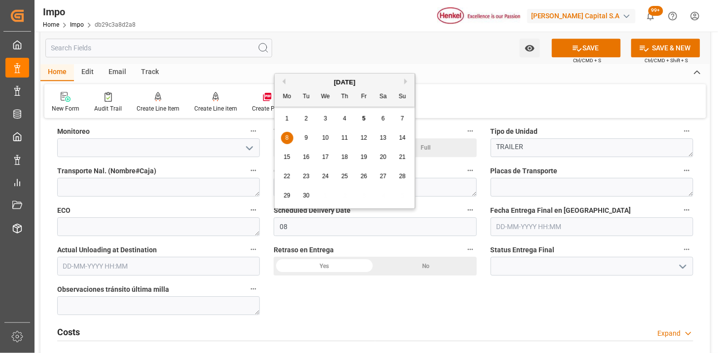
type input "[DATE]"
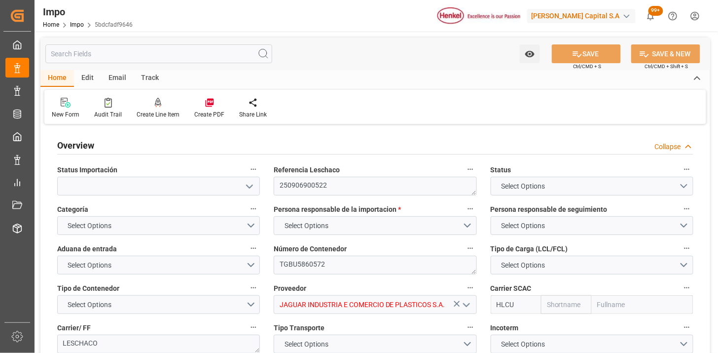
type input "Hapag [PERSON_NAME]"
type input "Hapag [PERSON_NAME] Aktiengesellschaft"
type input "1"
type input "32.904"
type input "20"
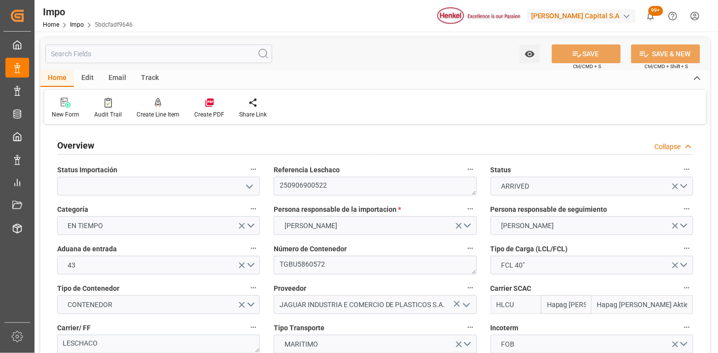
type input "[DATE]"
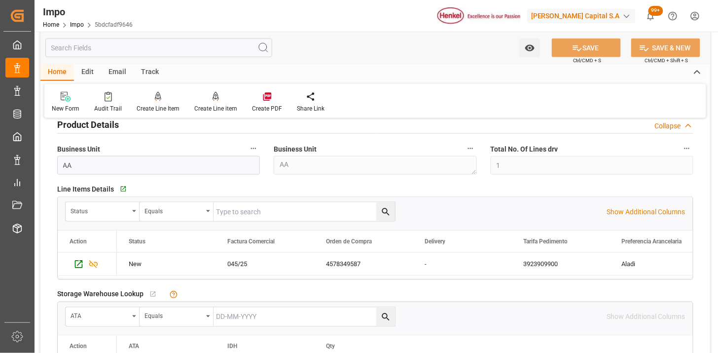
scroll to position [328, 0]
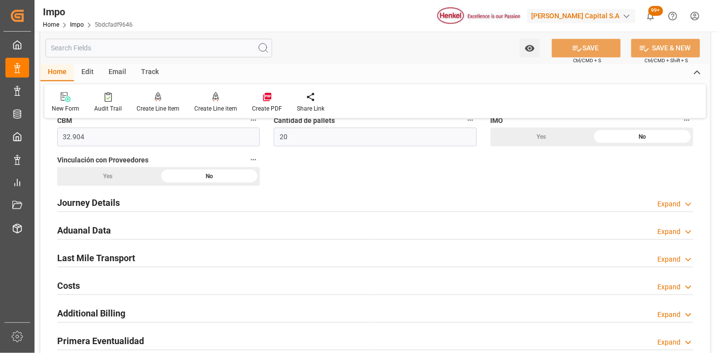
click at [211, 198] on div "Journey Details Expand" at bounding box center [375, 201] width 636 height 19
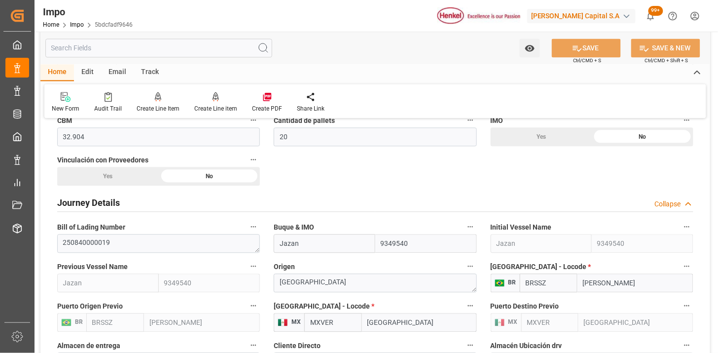
scroll to position [657, 0]
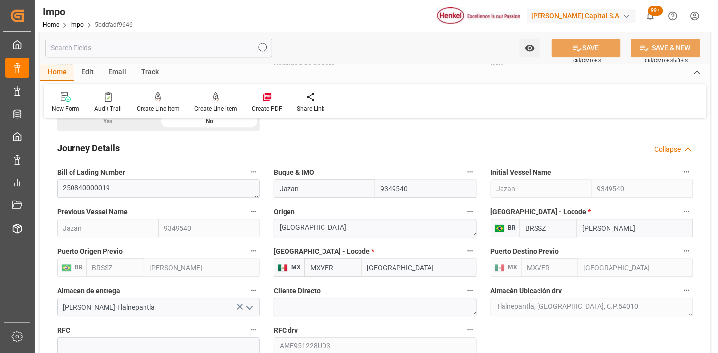
click at [115, 148] on h2 "Journey Details" at bounding box center [88, 147] width 63 height 13
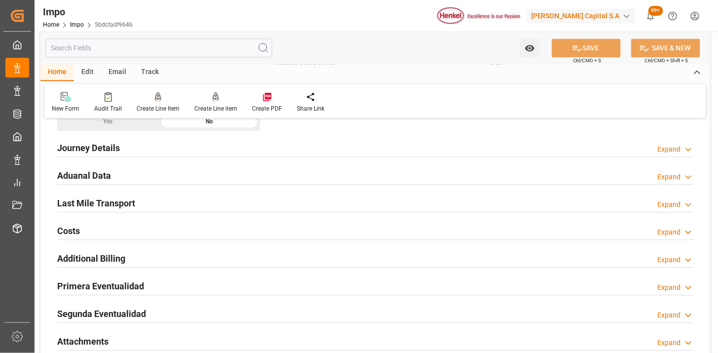
click at [128, 177] on div "Aduanal Data Expand" at bounding box center [375, 174] width 636 height 19
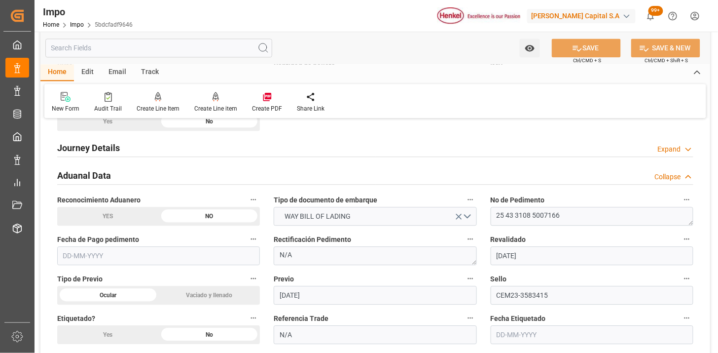
scroll to position [712, 0]
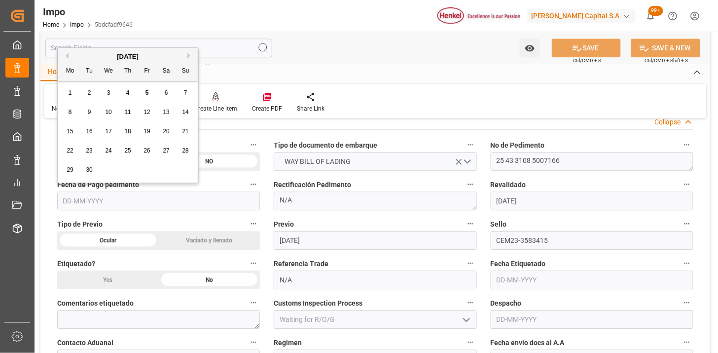
click at [154, 196] on input "text" at bounding box center [158, 200] width 203 height 19
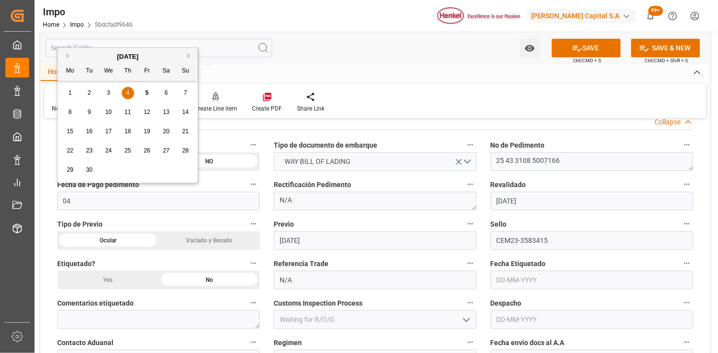
type input "[DATE]"
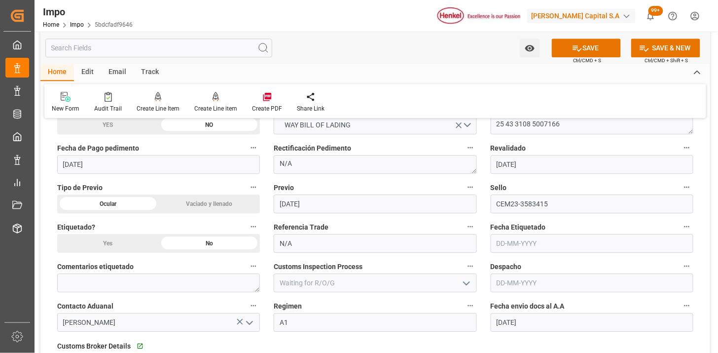
scroll to position [767, 0]
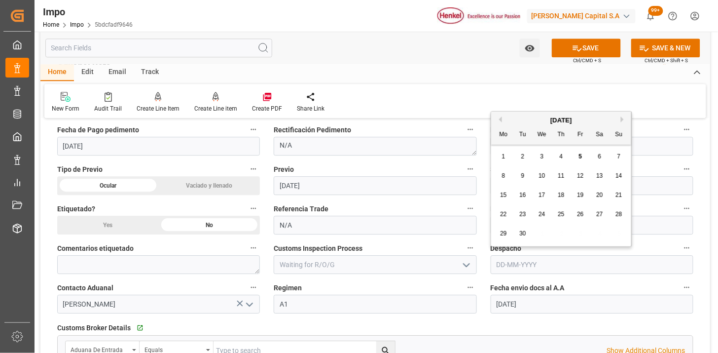
click at [519, 263] on input "text" at bounding box center [592, 264] width 203 height 19
type input "[DATE]"
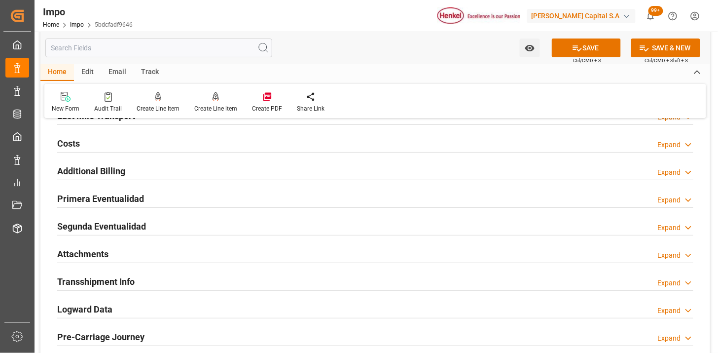
scroll to position [1096, 0]
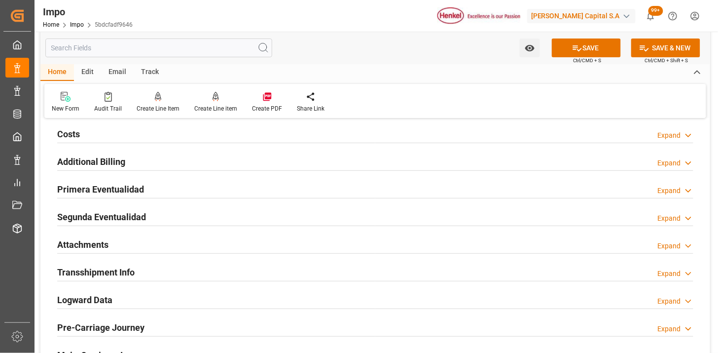
click at [164, 240] on div "Attachments Expand" at bounding box center [375, 243] width 636 height 19
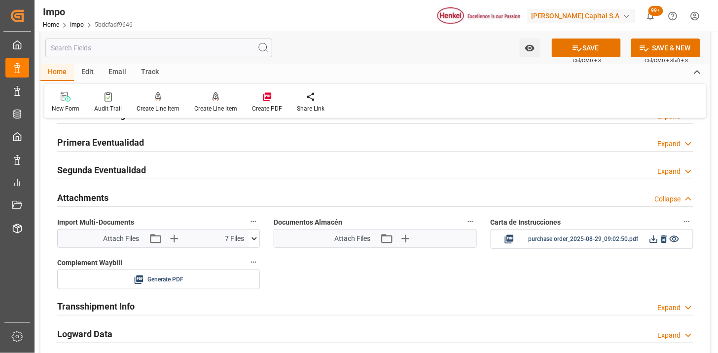
scroll to position [1151, 0]
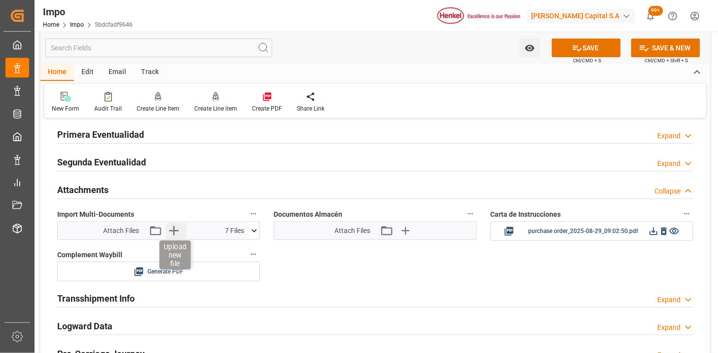
click at [179, 231] on icon "button" at bounding box center [174, 230] width 16 height 16
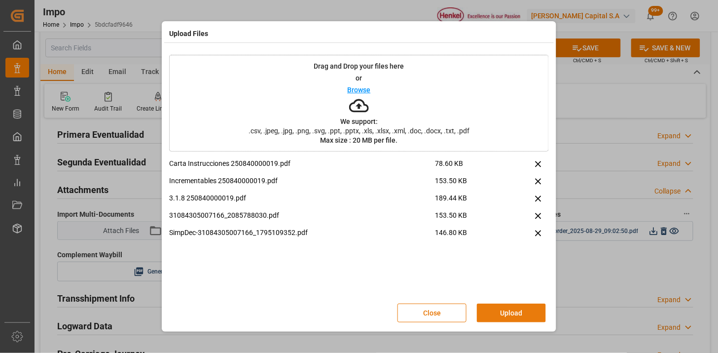
click at [514, 312] on button "Upload" at bounding box center [511, 312] width 69 height 19
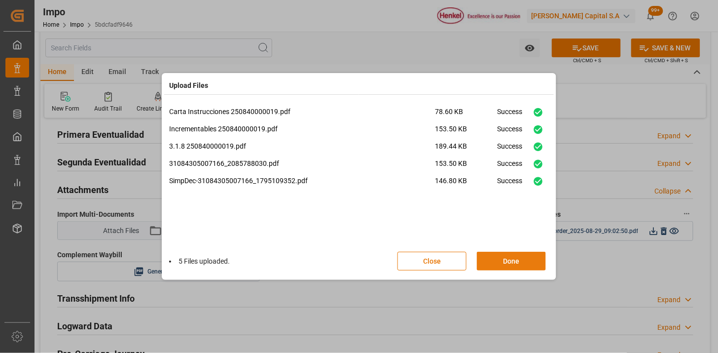
click at [506, 263] on button "Done" at bounding box center [511, 261] width 69 height 19
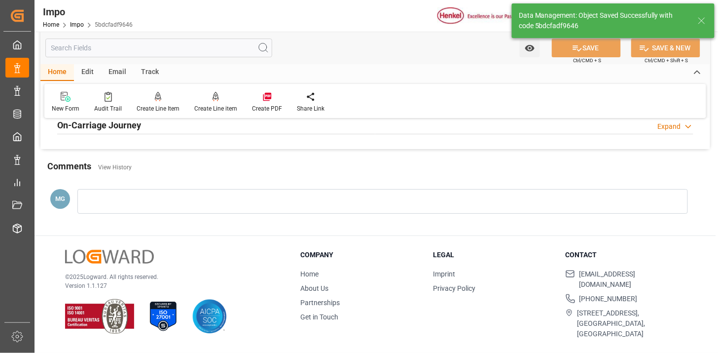
scroll to position [809, 0]
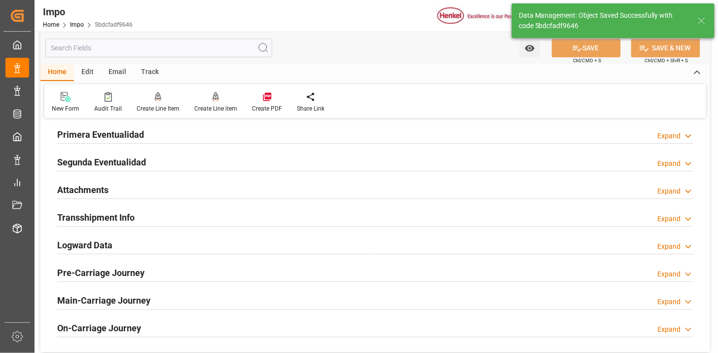
click at [131, 182] on div "Attachments Expand" at bounding box center [375, 189] width 636 height 19
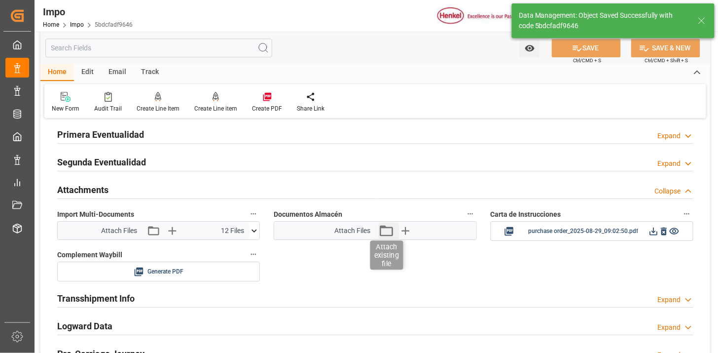
click at [388, 235] on icon "button" at bounding box center [386, 230] width 13 height 11
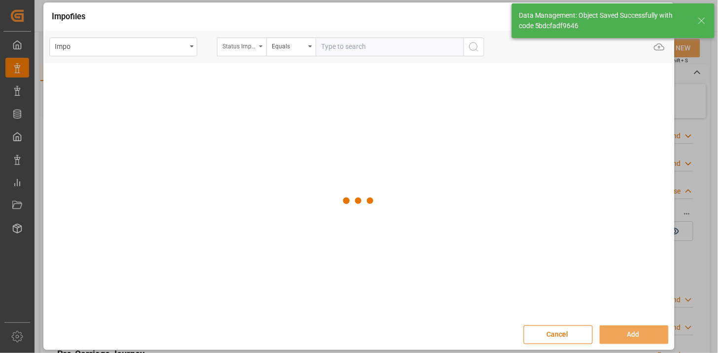
click at [245, 53] on div "Status Importación" at bounding box center [241, 46] width 49 height 19
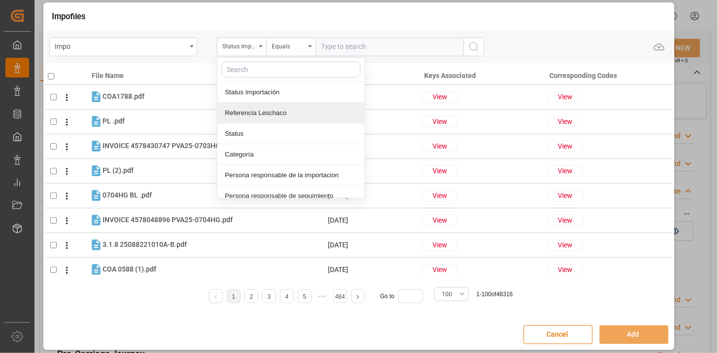
drag, startPoint x: 258, startPoint y: 110, endPoint x: 307, endPoint y: 70, distance: 63.0
click at [261, 109] on div "Referencia Leschaco" at bounding box center [291, 113] width 147 height 21
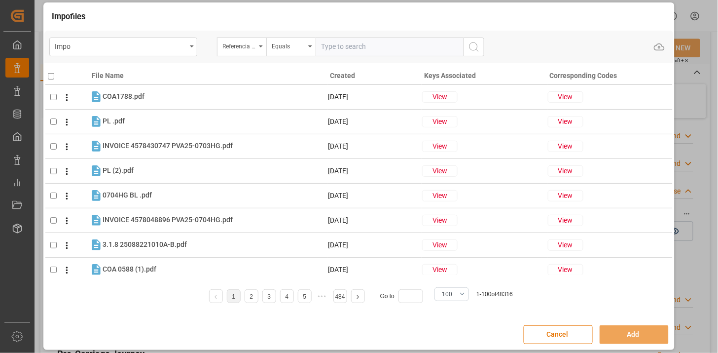
drag, startPoint x: 321, startPoint y: 53, endPoint x: 325, endPoint y: 48, distance: 5.9
click at [322, 52] on input "text" at bounding box center [390, 46] width 148 height 19
click at [333, 51] on input "text" at bounding box center [390, 46] width 148 height 19
paste input "250906900522"
type input "250906900522"
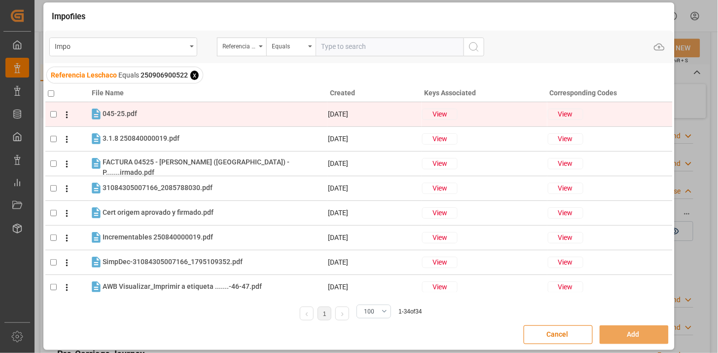
click at [67, 111] on icon at bounding box center [67, 114] width 2 height 7
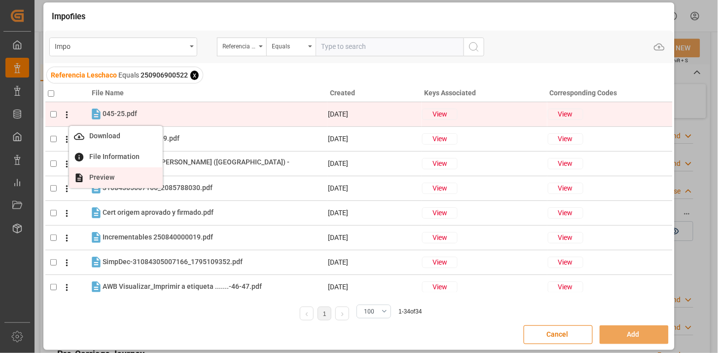
click at [97, 181] on li "Preview" at bounding box center [116, 177] width 94 height 21
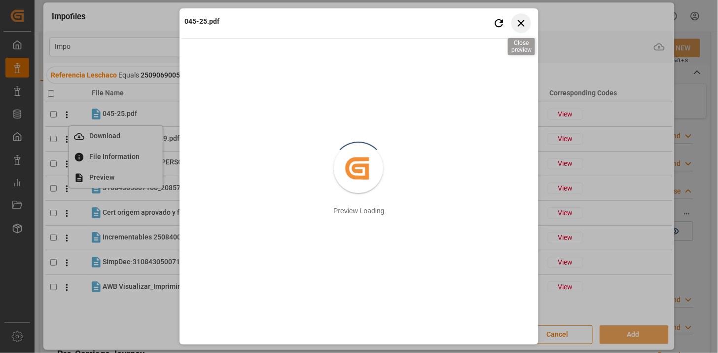
click at [520, 21] on icon "button" at bounding box center [521, 23] width 12 height 12
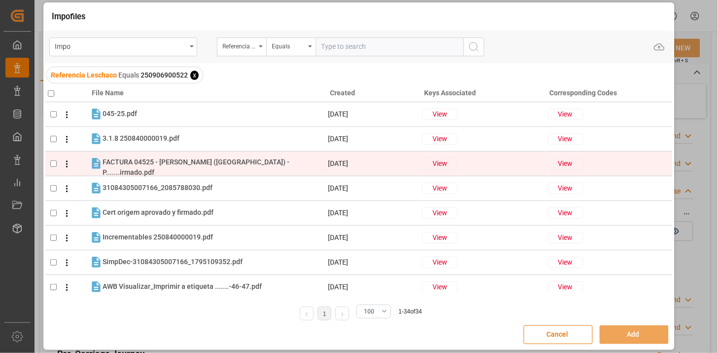
click at [282, 158] on div "FACTURA 04525 - HENKEL (MÉXICO) - P.......irmado.pdf FACTURA 04525 - HENKEL (MÉ…" at bounding box center [215, 167] width 224 height 21
checkbox input "true"
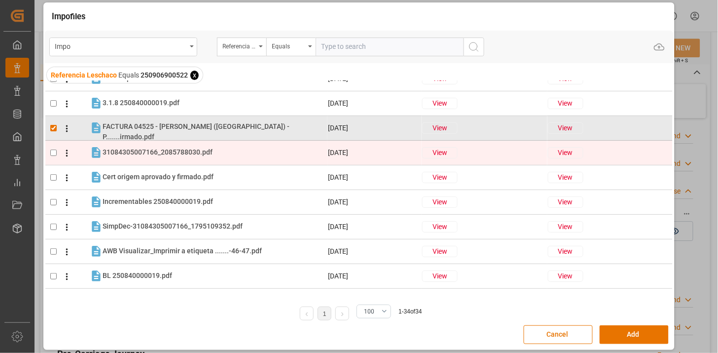
scroll to position [55, 0]
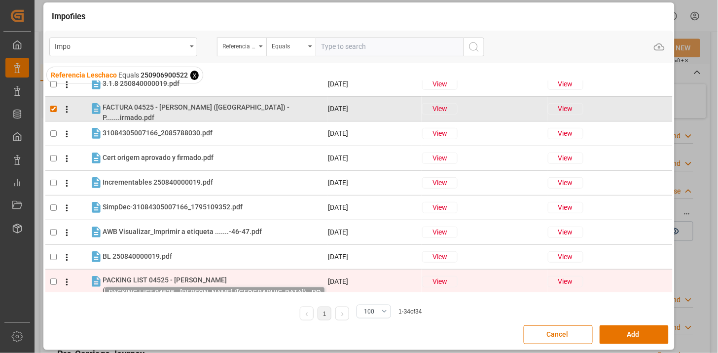
click at [227, 283] on span "PACKING LIST 04525 - HENKEL (MÉXICO.......irmado.pdf" at bounding box center [165, 285] width 124 height 18
checkbox input "true"
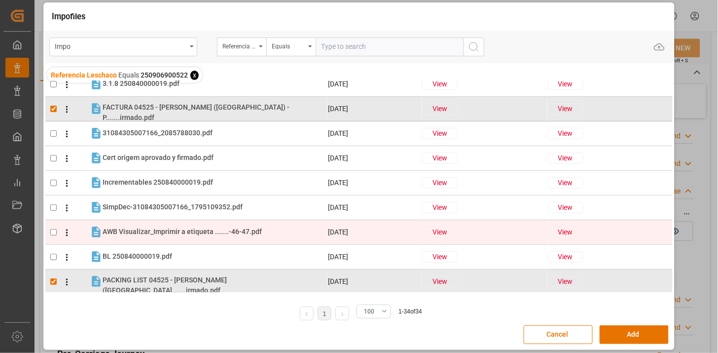
scroll to position [109, 0]
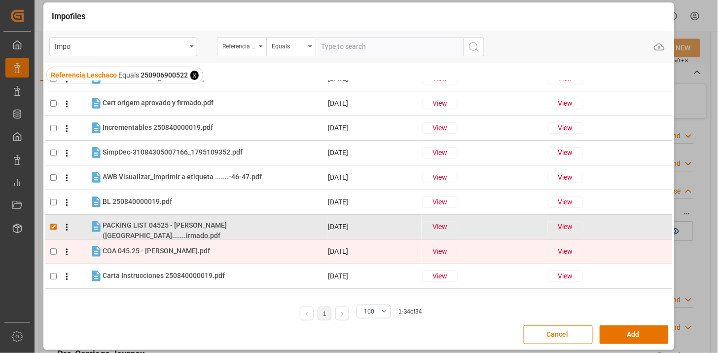
click at [240, 254] on div "COA 045.25 - HENKEL.pdf COA 045.25 - HENKEL.pdf" at bounding box center [215, 251] width 224 height 13
checkbox input "true"
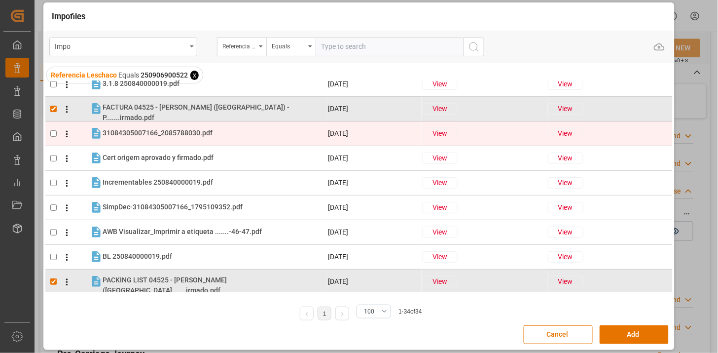
drag, startPoint x: 171, startPoint y: 124, endPoint x: 175, endPoint y: 140, distance: 16.4
click at [171, 124] on tr "31084305007166_2085788030.pdf 31084305007166_2085788030.pdf 05-09-2025 View View" at bounding box center [358, 133] width 627 height 25
checkbox input "true"
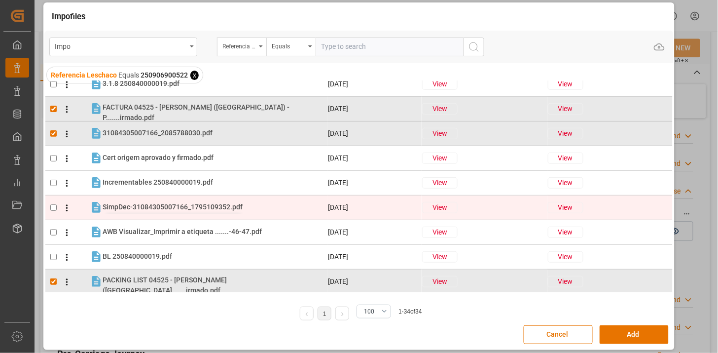
click at [151, 203] on span "SimpDec-31084305007166_1795109352.pdf" at bounding box center [173, 207] width 140 height 8
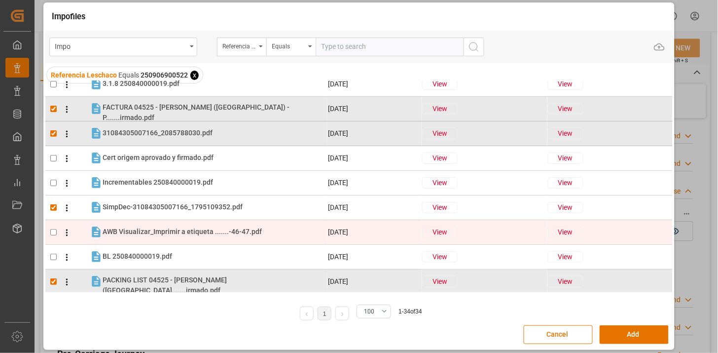
checkbox input "true"
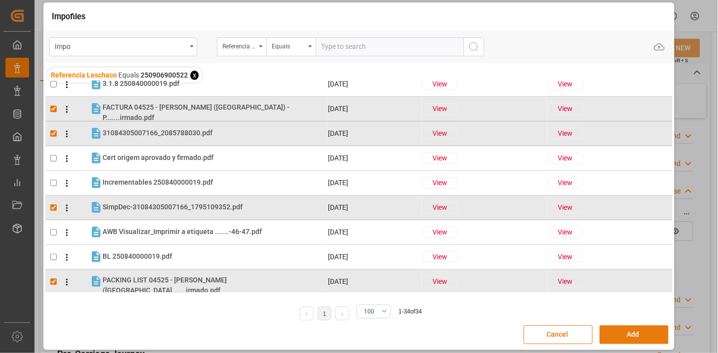
click at [614, 329] on button "Add" at bounding box center [634, 334] width 69 height 19
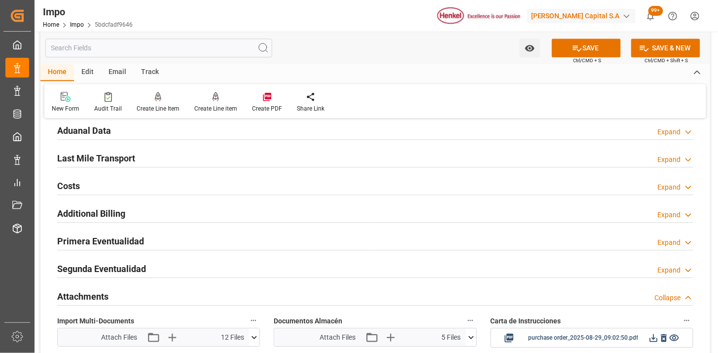
scroll to position [699, 0]
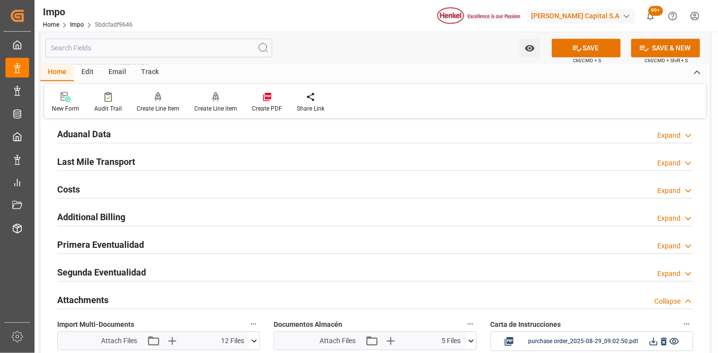
drag, startPoint x: 160, startPoint y: 160, endPoint x: 419, endPoint y: 222, distance: 266.3
click at [160, 161] on div "Last Mile Transport Expand" at bounding box center [375, 160] width 636 height 19
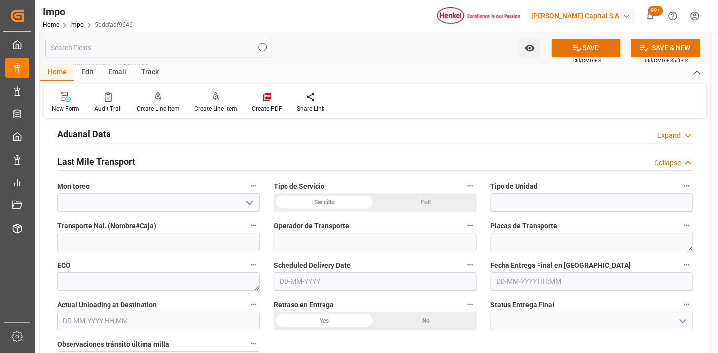
drag, startPoint x: 339, startPoint y: 204, endPoint x: 508, endPoint y: 205, distance: 168.7
click at [341, 204] on div "Sencillo" at bounding box center [325, 202] width 102 height 19
click at [522, 201] on textarea at bounding box center [592, 202] width 203 height 19
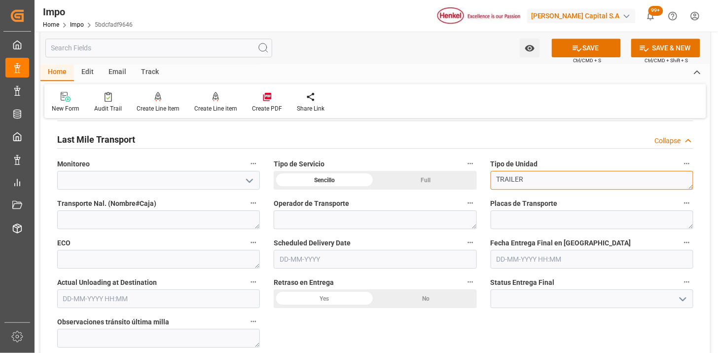
scroll to position [754, 0]
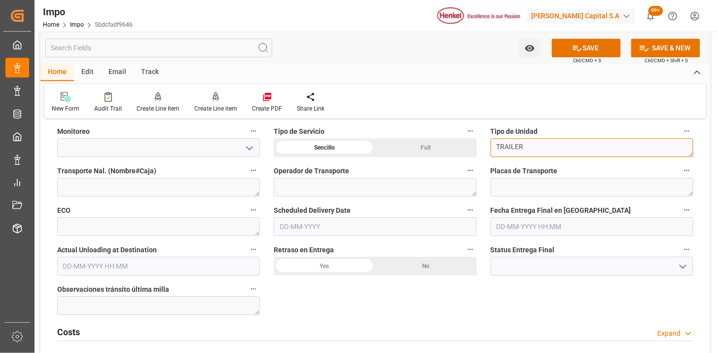
type textarea "TRAILER"
click at [350, 224] on input "text" at bounding box center [375, 226] width 203 height 19
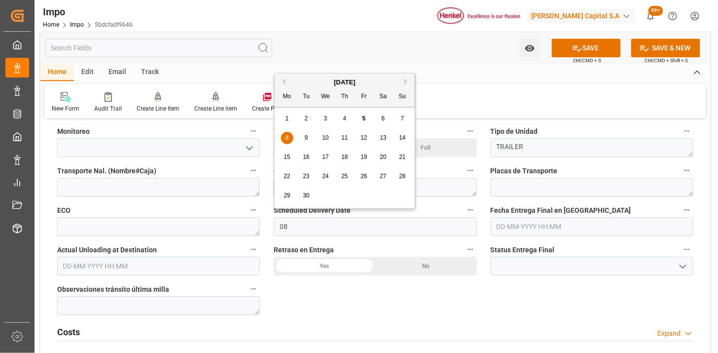
type input "[DATE]"
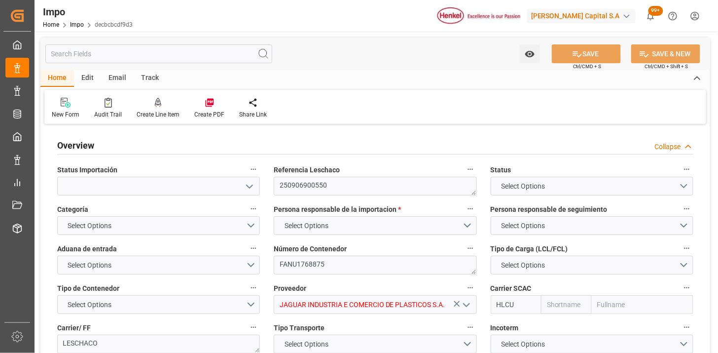
type textarea "250906900550"
type textarea "FANU1768875"
type input "JAGUAR INDUSTRIA E COMERCIO DE PLASTICOS S.A."
type input "HLCU"
type textarea "LESCHACO"
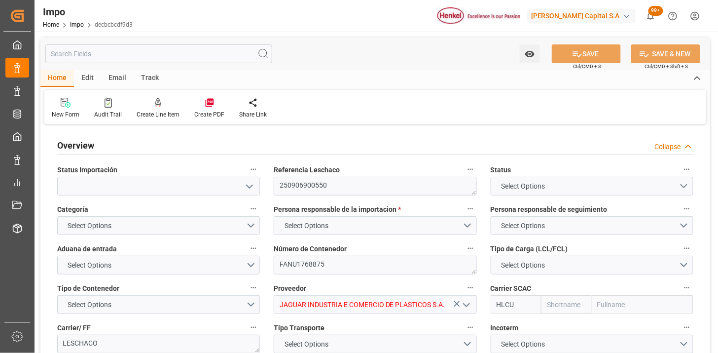
type textarea "N/A"
type input "AA"
type textarea "AA"
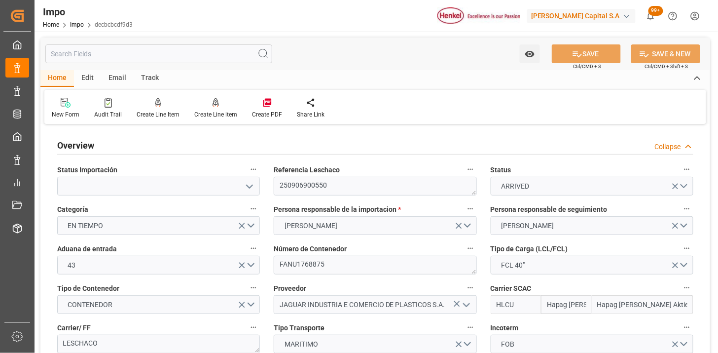
type input "Hapag [PERSON_NAME]"
type input "Hapag [PERSON_NAME] Aktiengesellschaft"
type input "1"
type input "32.904"
type input "20"
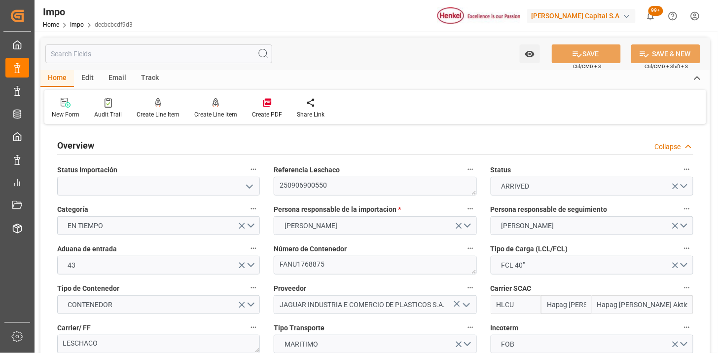
type input "[DATE]"
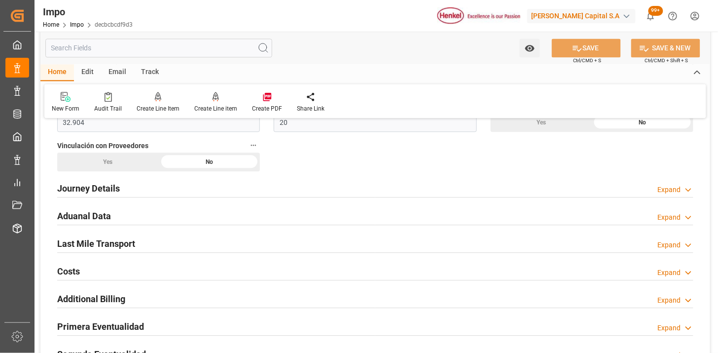
scroll to position [657, 0]
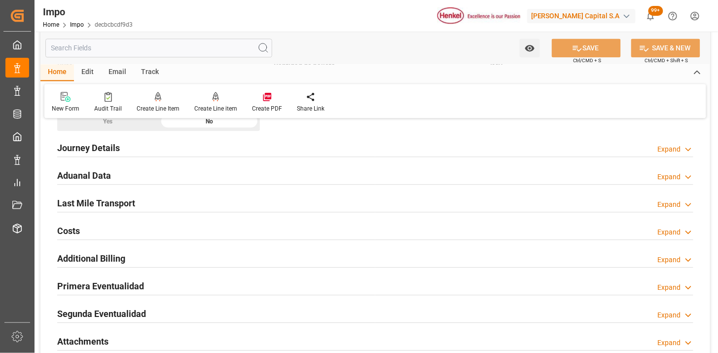
click at [232, 181] on div "Aduanal Data Expand" at bounding box center [375, 174] width 636 height 19
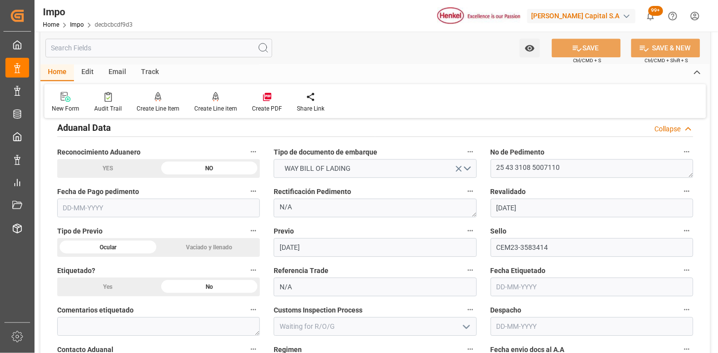
scroll to position [712, 0]
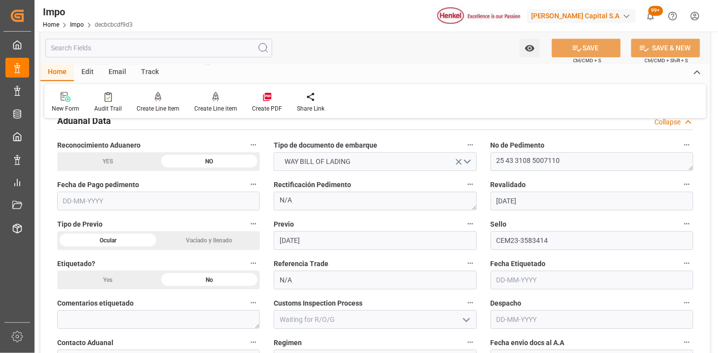
click at [212, 205] on input "text" at bounding box center [158, 200] width 203 height 19
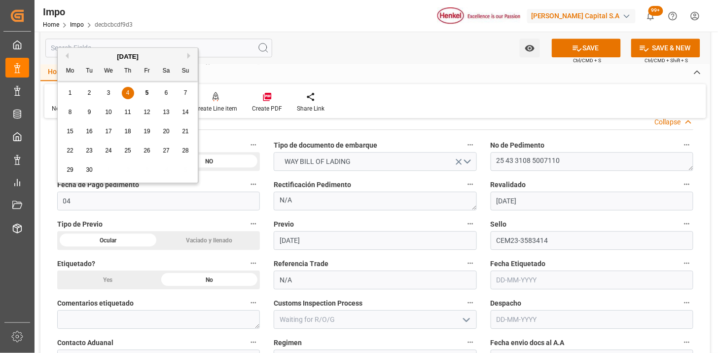
type input "[DATE]"
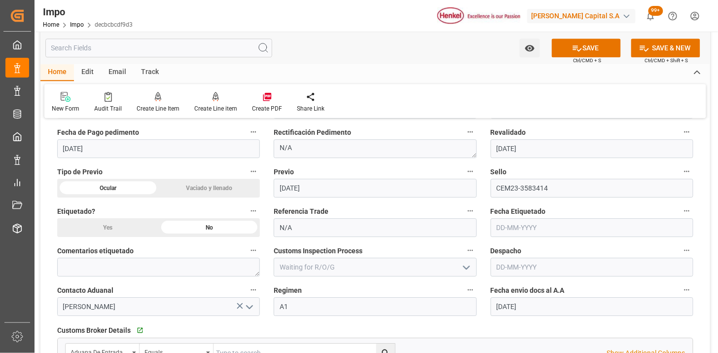
scroll to position [767, 0]
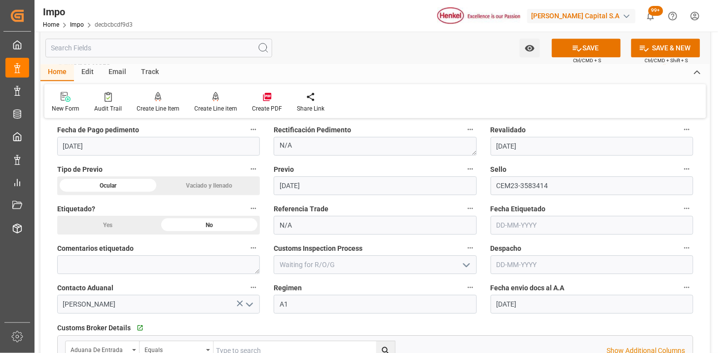
click at [513, 258] on input "text" at bounding box center [592, 264] width 203 height 19
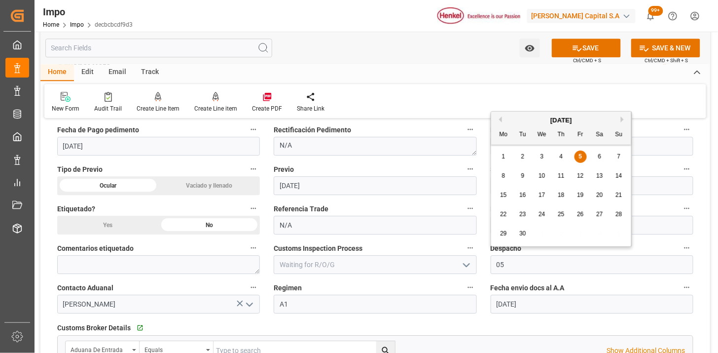
type input "[DATE]"
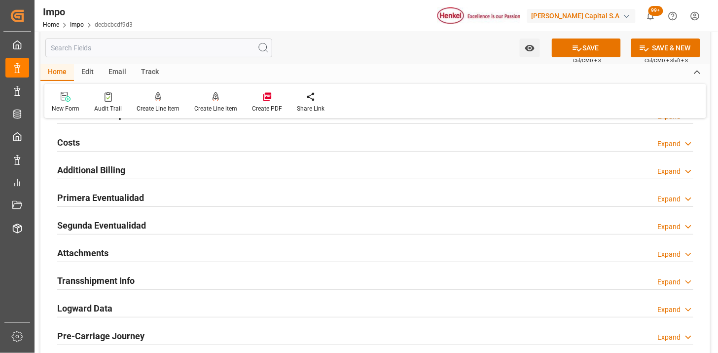
scroll to position [1096, 0]
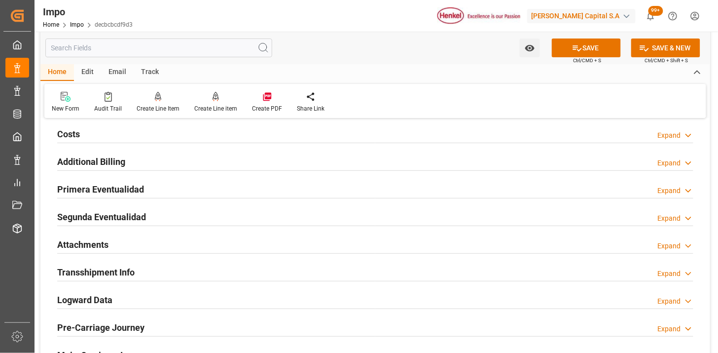
click at [240, 188] on div "Primera Eventualidad Expand" at bounding box center [375, 188] width 636 height 19
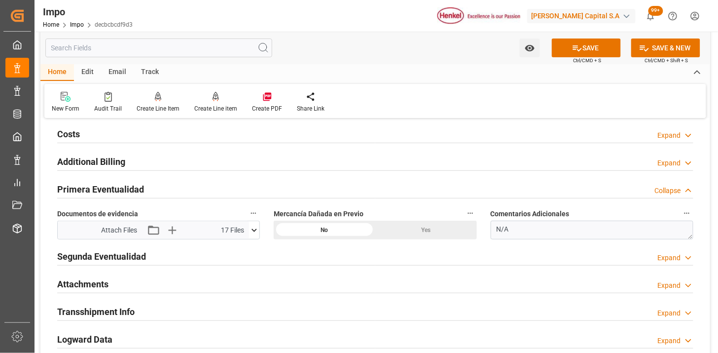
click at [240, 189] on div "Primera Eventualidad Collapse" at bounding box center [375, 188] width 636 height 19
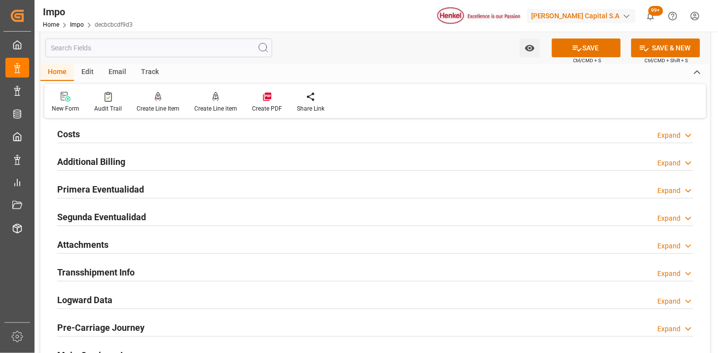
scroll to position [1151, 0]
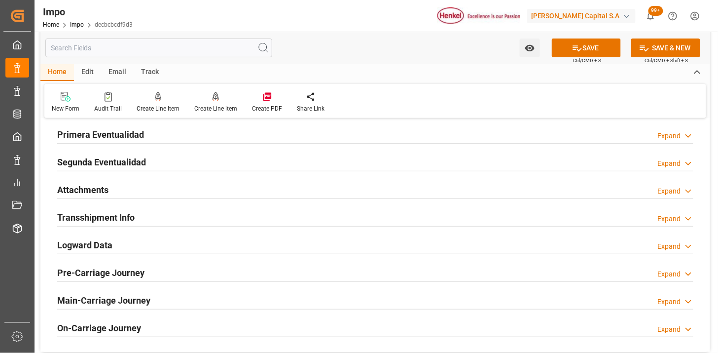
click at [191, 192] on div "Attachments Expand" at bounding box center [375, 189] width 636 height 19
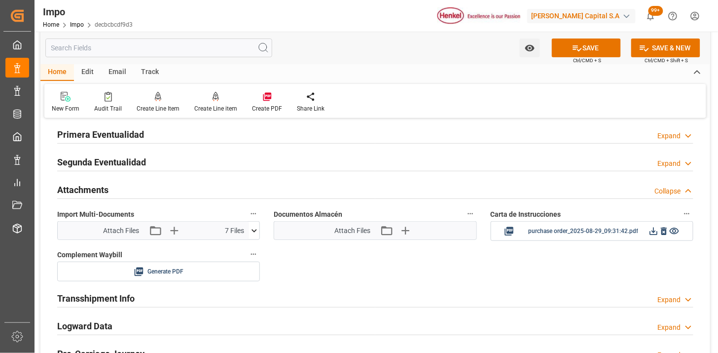
click at [150, 192] on div "Attachments Collapse" at bounding box center [375, 189] width 636 height 19
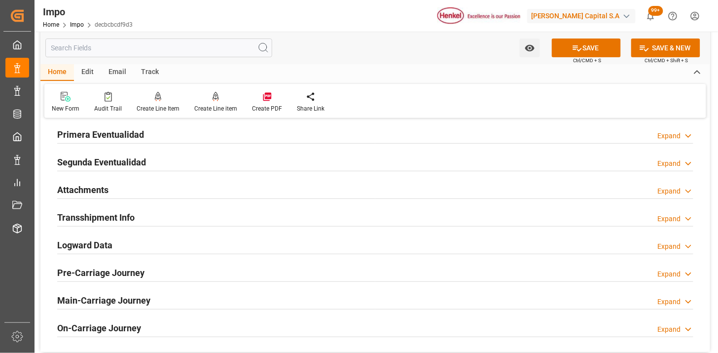
click at [149, 192] on div "Attachments Expand" at bounding box center [375, 189] width 636 height 19
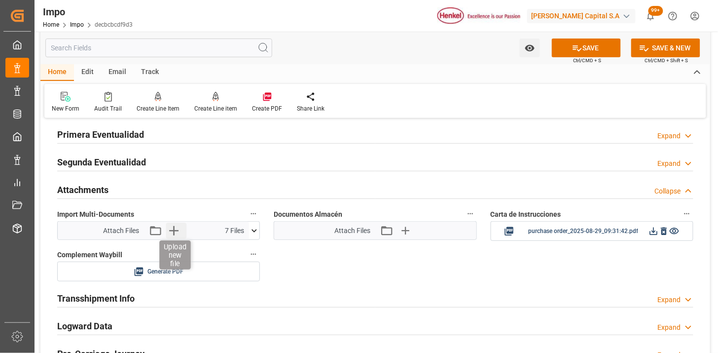
click at [172, 233] on icon "button" at bounding box center [174, 230] width 16 height 16
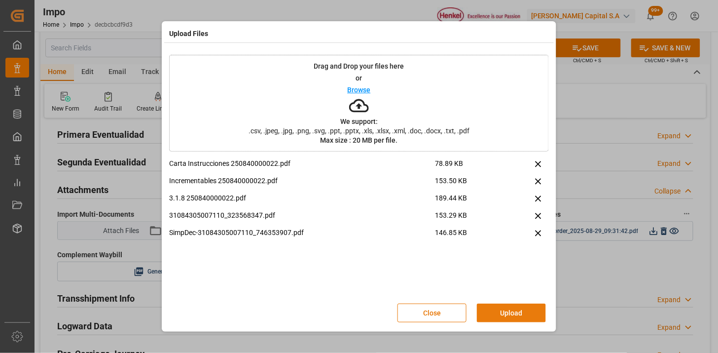
click at [523, 310] on button "Upload" at bounding box center [511, 312] width 69 height 19
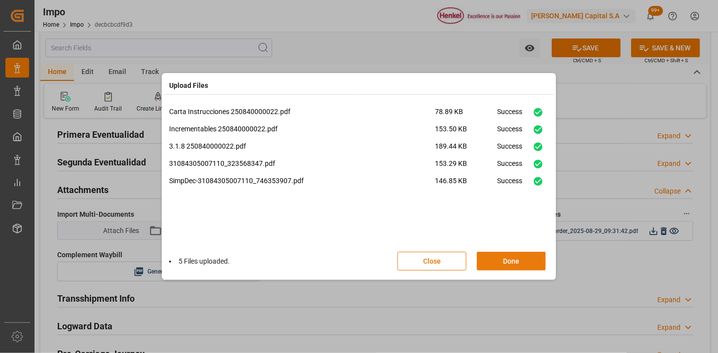
click at [514, 266] on button "Done" at bounding box center [511, 261] width 69 height 19
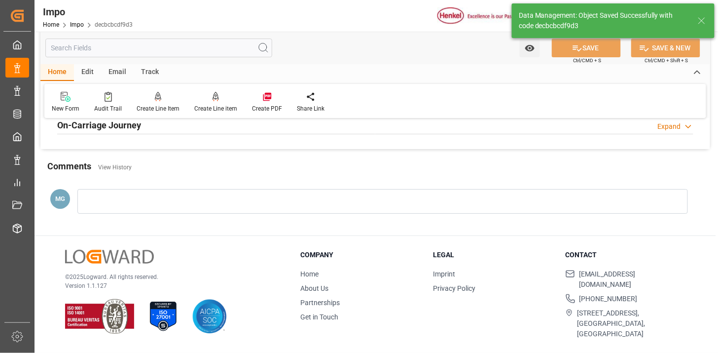
scroll to position [809, 0]
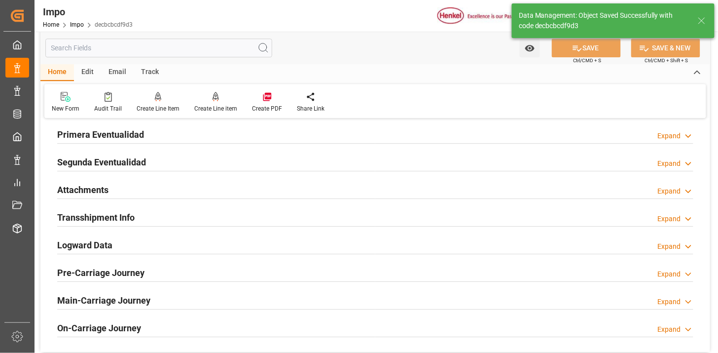
drag, startPoint x: 206, startPoint y: 187, endPoint x: 394, endPoint y: 224, distance: 191.4
click at [207, 187] on div "Attachments Expand" at bounding box center [375, 189] width 636 height 19
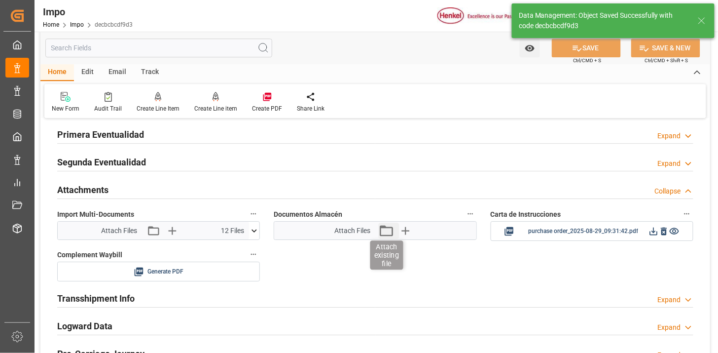
click at [391, 234] on icon "button" at bounding box center [386, 230] width 16 height 16
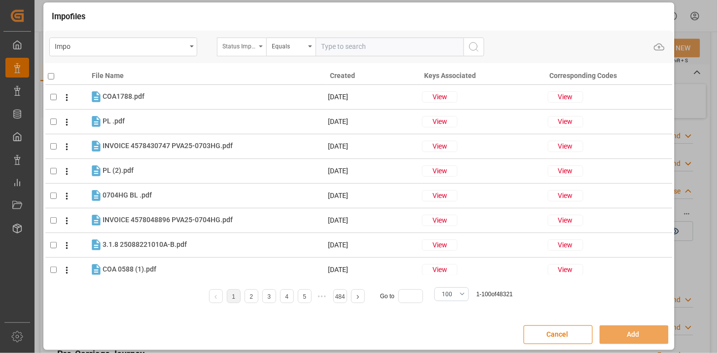
click at [255, 50] on div "Status Importación" at bounding box center [241, 46] width 49 height 19
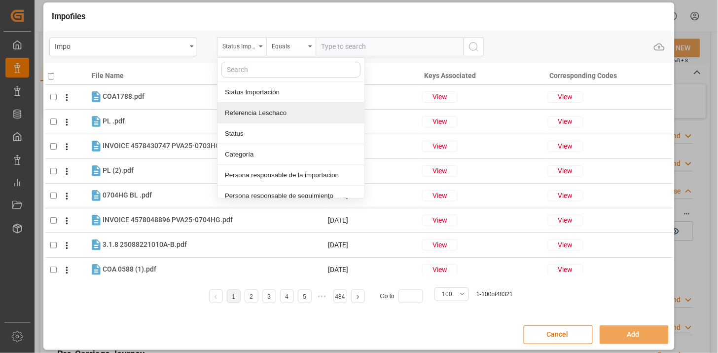
drag, startPoint x: 275, startPoint y: 109, endPoint x: 323, endPoint y: 76, distance: 57.9
click at [276, 109] on div "Referencia Leschaco" at bounding box center [291, 113] width 147 height 21
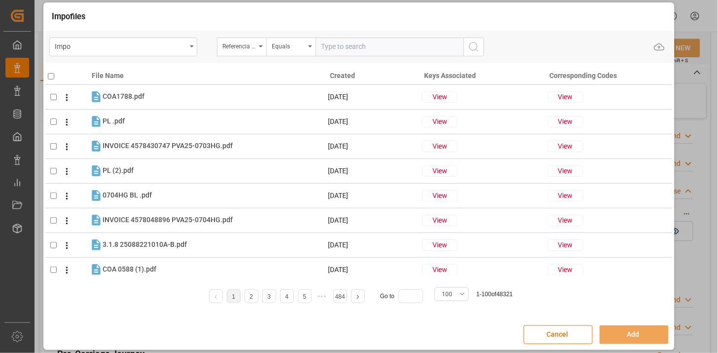
drag, startPoint x: 351, startPoint y: 47, endPoint x: 399, endPoint y: 59, distance: 49.3
click at [351, 48] on input "text" at bounding box center [390, 46] width 148 height 19
paste input "250906900550"
type input "250906900550"
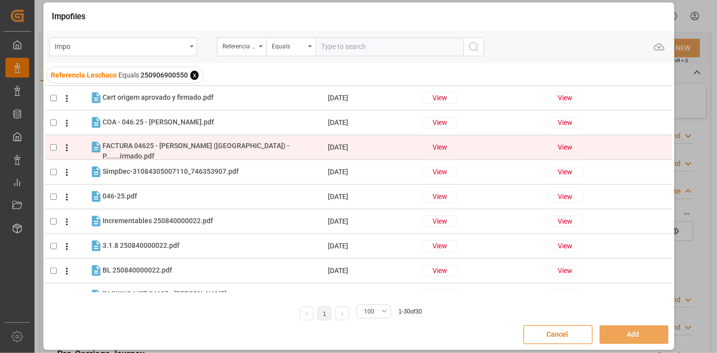
scroll to position [0, 0]
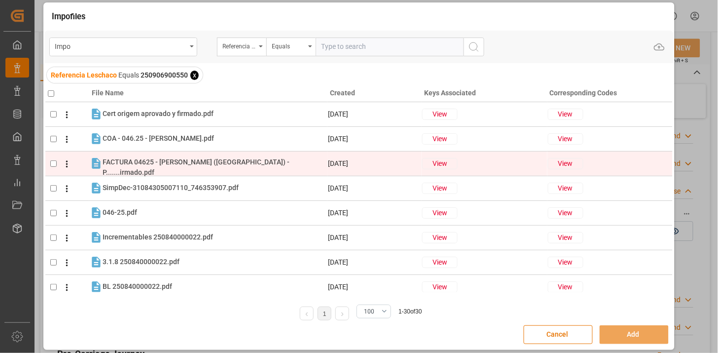
click at [229, 154] on tr "FACTURA 04625 - [PERSON_NAME] ([GEOGRAPHIC_DATA]) - P.......irmado.pdf FACTURA …" at bounding box center [358, 163] width 627 height 25
checkbox input "true"
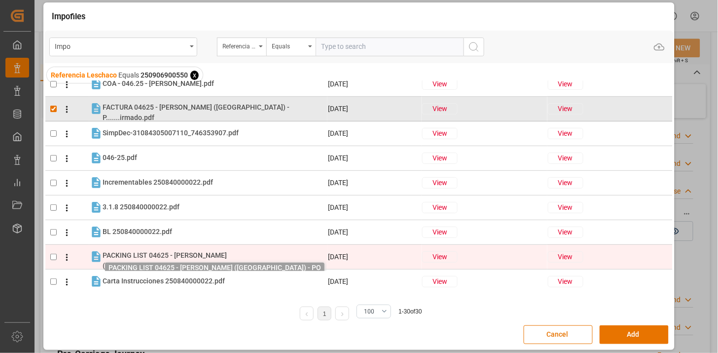
click at [156, 257] on span "PACKING LIST 04625 - [PERSON_NAME] ([GEOGRAPHIC_DATA].......irmado.pdf" at bounding box center [165, 260] width 124 height 18
checkbox input "true"
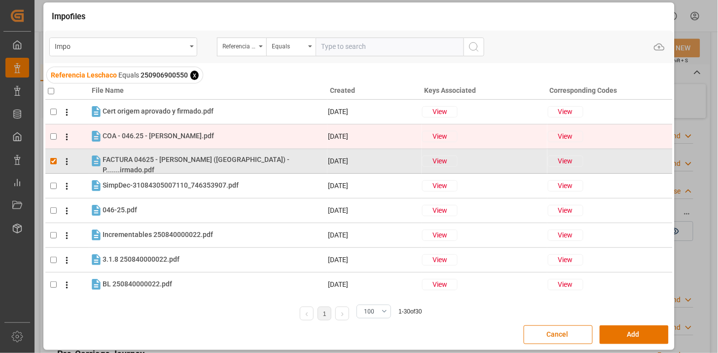
scroll to position [0, 0]
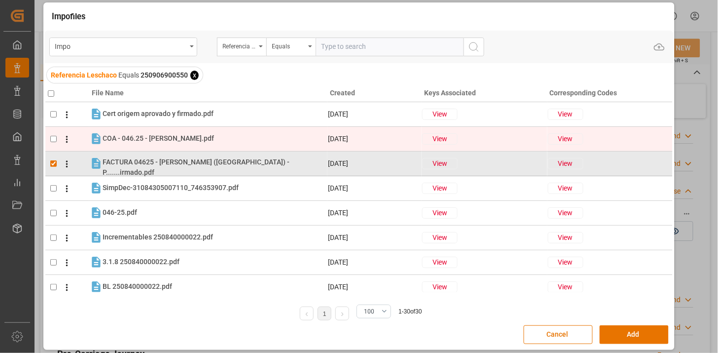
click at [178, 142] on span "COA - 046.25 - [PERSON_NAME].pdf" at bounding box center [158, 138] width 111 height 8
checkbox input "true"
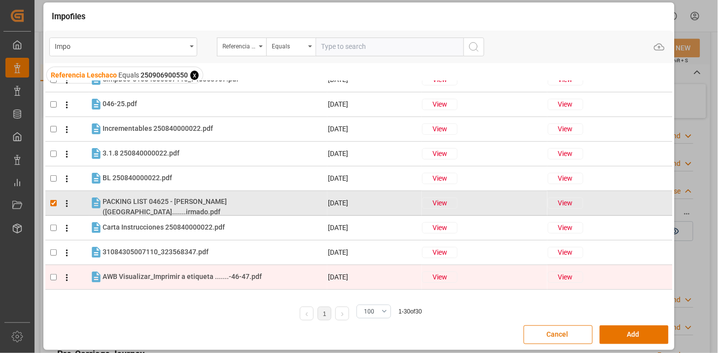
scroll to position [109, 0]
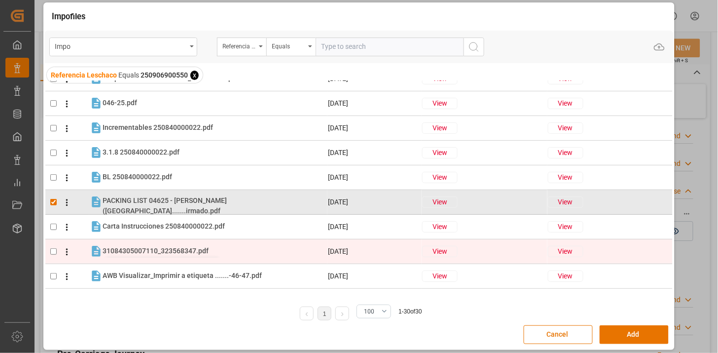
click at [165, 252] on span "31084305007110_323568347.pdf" at bounding box center [156, 251] width 106 height 8
checkbox input "true"
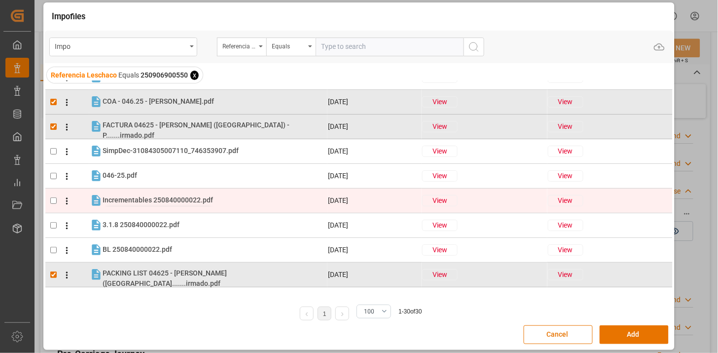
scroll to position [0, 0]
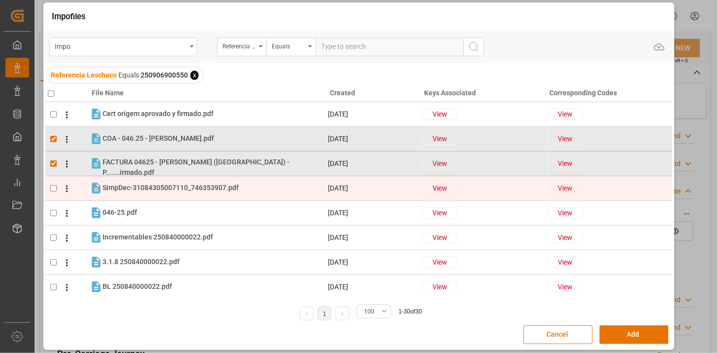
click at [169, 193] on div "SimpDec-31084305007110_746353907.pdf SimpDec-31084305007110_746353907.pdf" at bounding box center [215, 188] width 224 height 13
checkbox input "true"
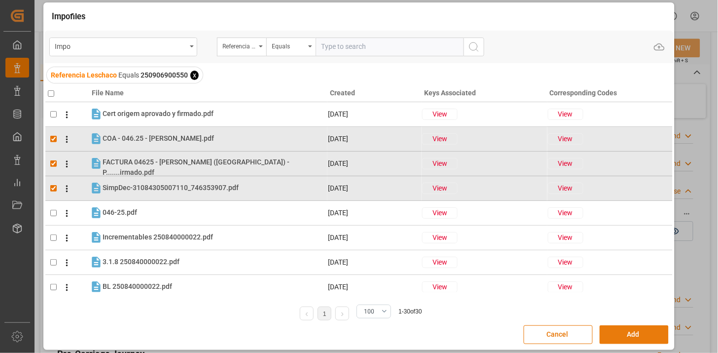
click at [629, 326] on button "Add" at bounding box center [634, 334] width 69 height 19
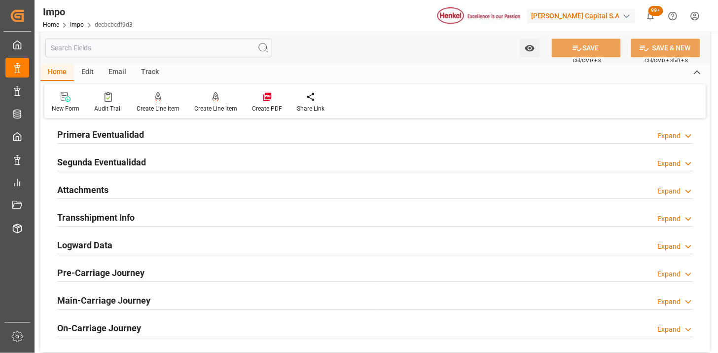
click at [140, 190] on div "Attachments Expand" at bounding box center [375, 189] width 636 height 19
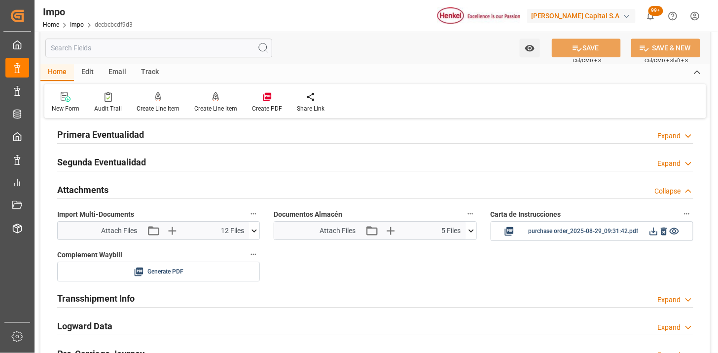
click at [140, 190] on div "Attachments Collapse" at bounding box center [375, 189] width 636 height 19
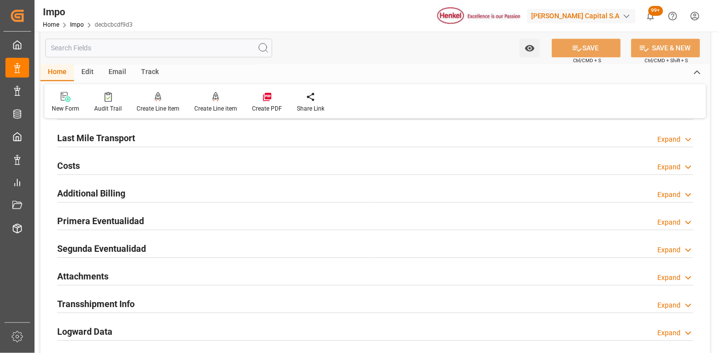
scroll to position [699, 0]
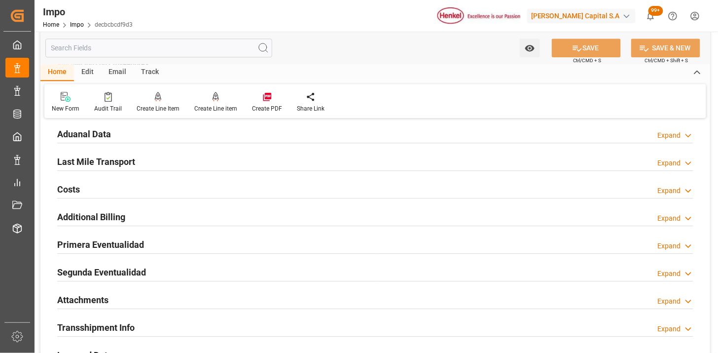
click at [147, 166] on div "Last Mile Transport Expand" at bounding box center [375, 160] width 636 height 19
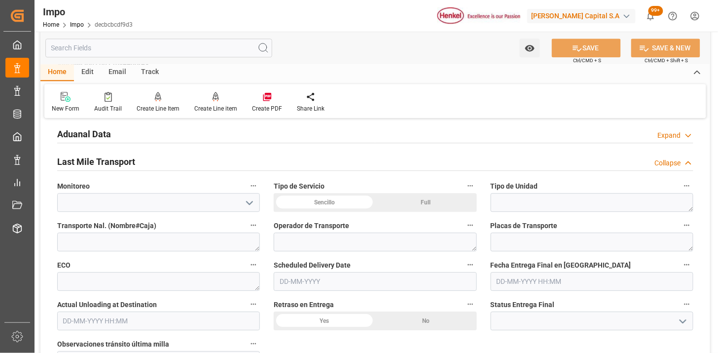
click at [326, 203] on div "Sencillo" at bounding box center [325, 202] width 102 height 19
click at [528, 204] on textarea at bounding box center [592, 202] width 203 height 19
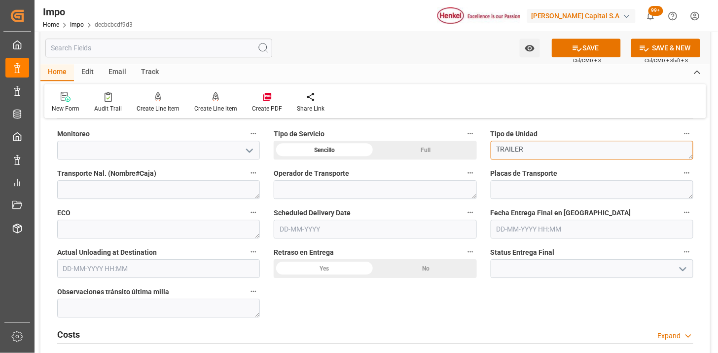
scroll to position [754, 0]
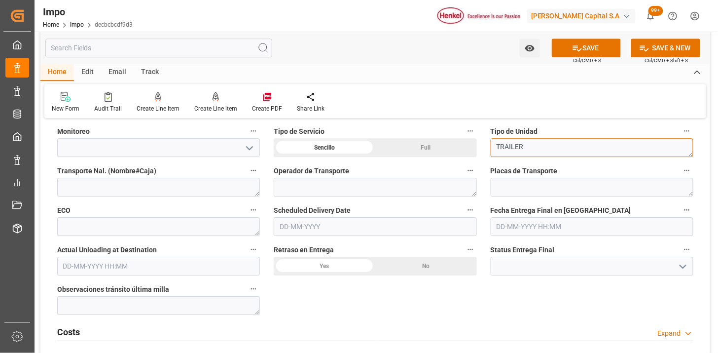
type textarea "TRAILER"
click at [296, 229] on input "text" at bounding box center [375, 226] width 203 height 19
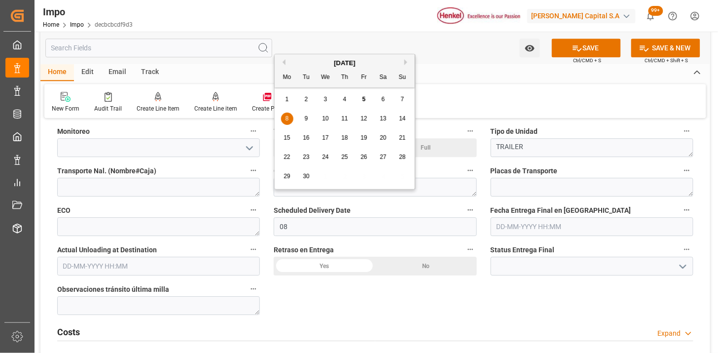
type input "[DATE]"
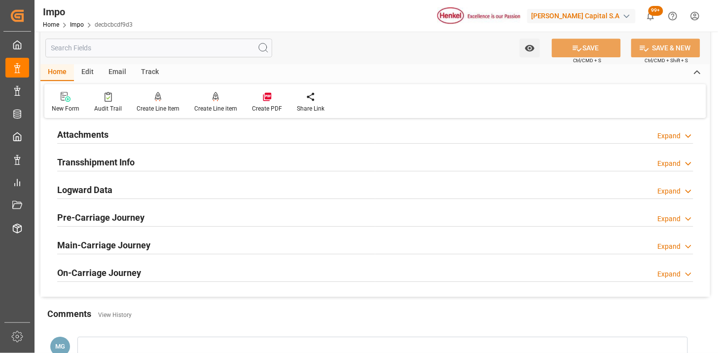
scroll to position [864, 0]
